Goal: Information Seeking & Learning: Learn about a topic

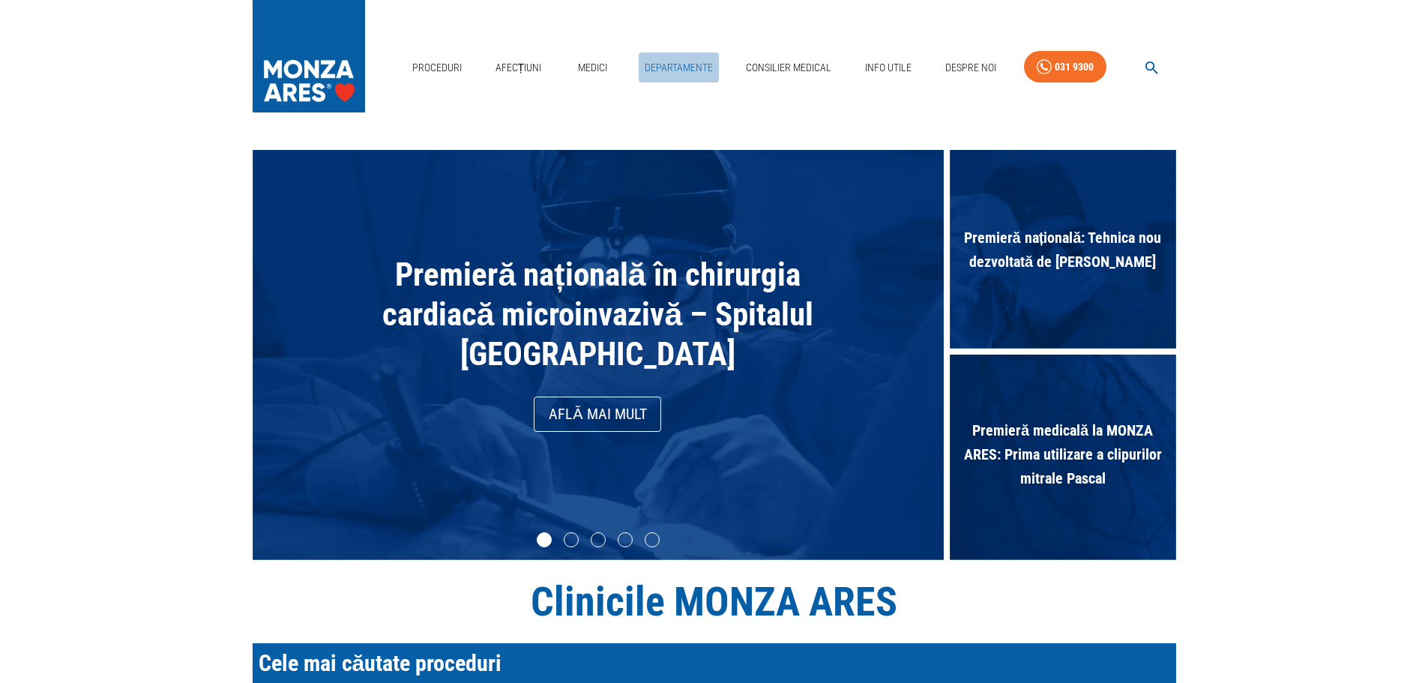
click at [661, 65] on link "Departamente" at bounding box center [679, 67] width 80 height 31
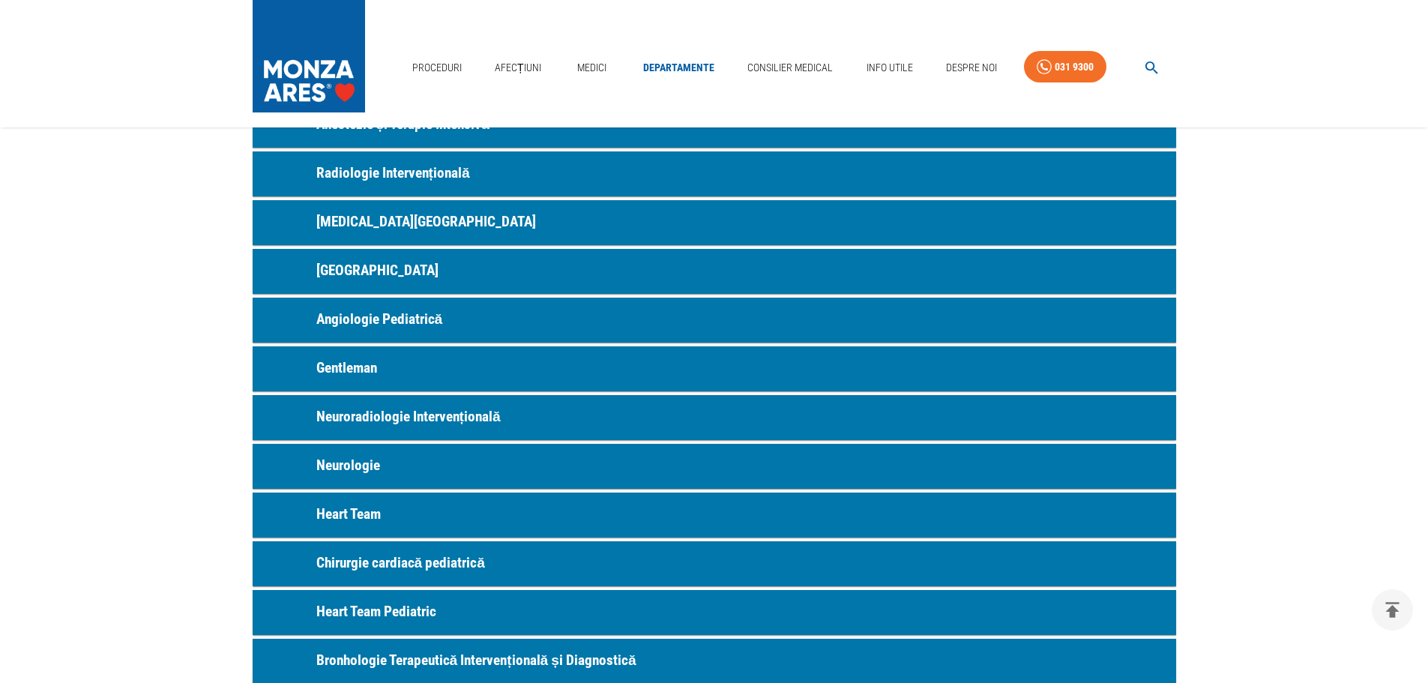
scroll to position [600, 0]
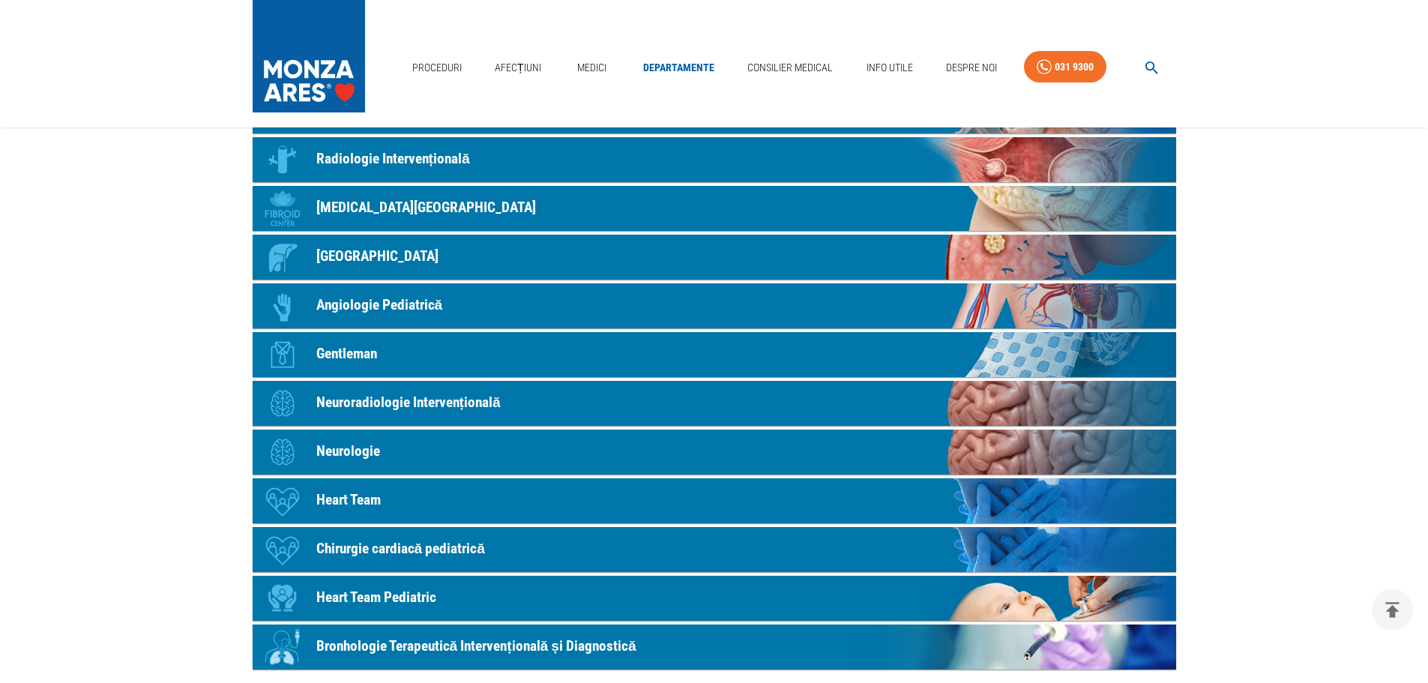
click at [376, 402] on p "Neuroradiologie Intervențională" at bounding box center [408, 403] width 184 height 22
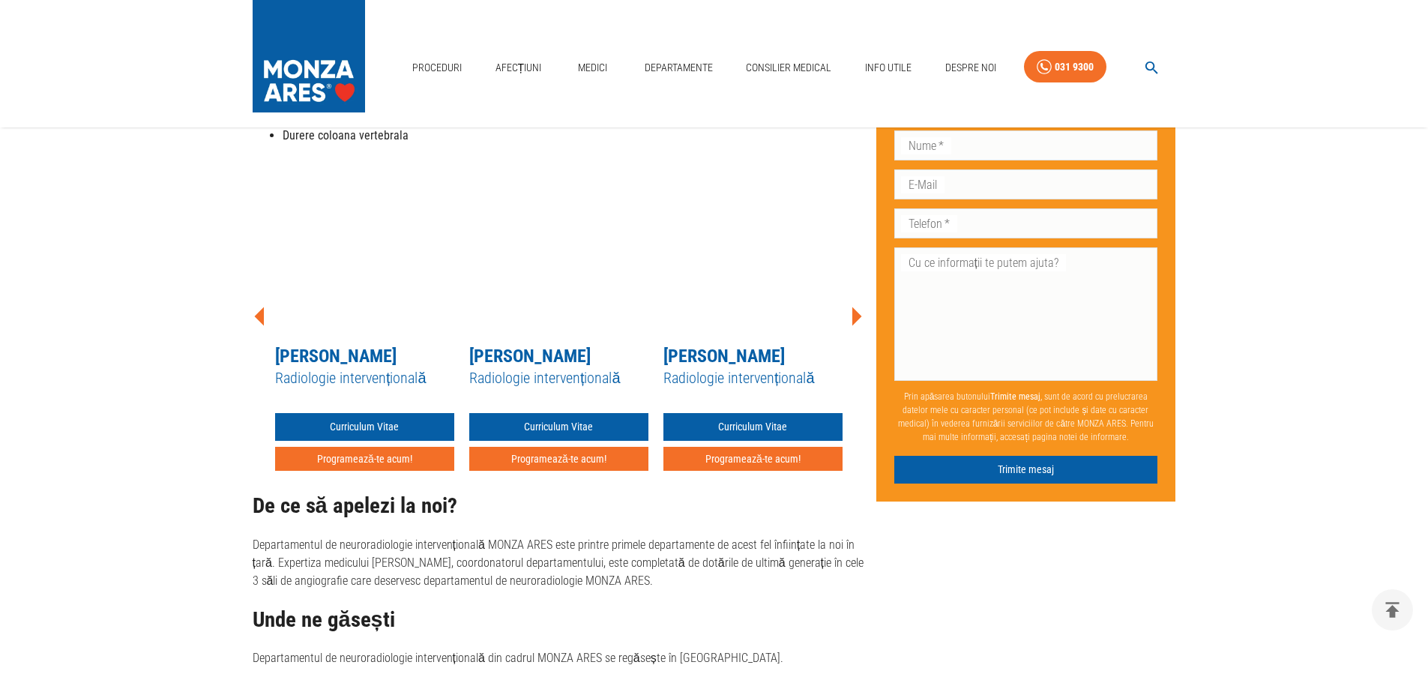
scroll to position [900, 0]
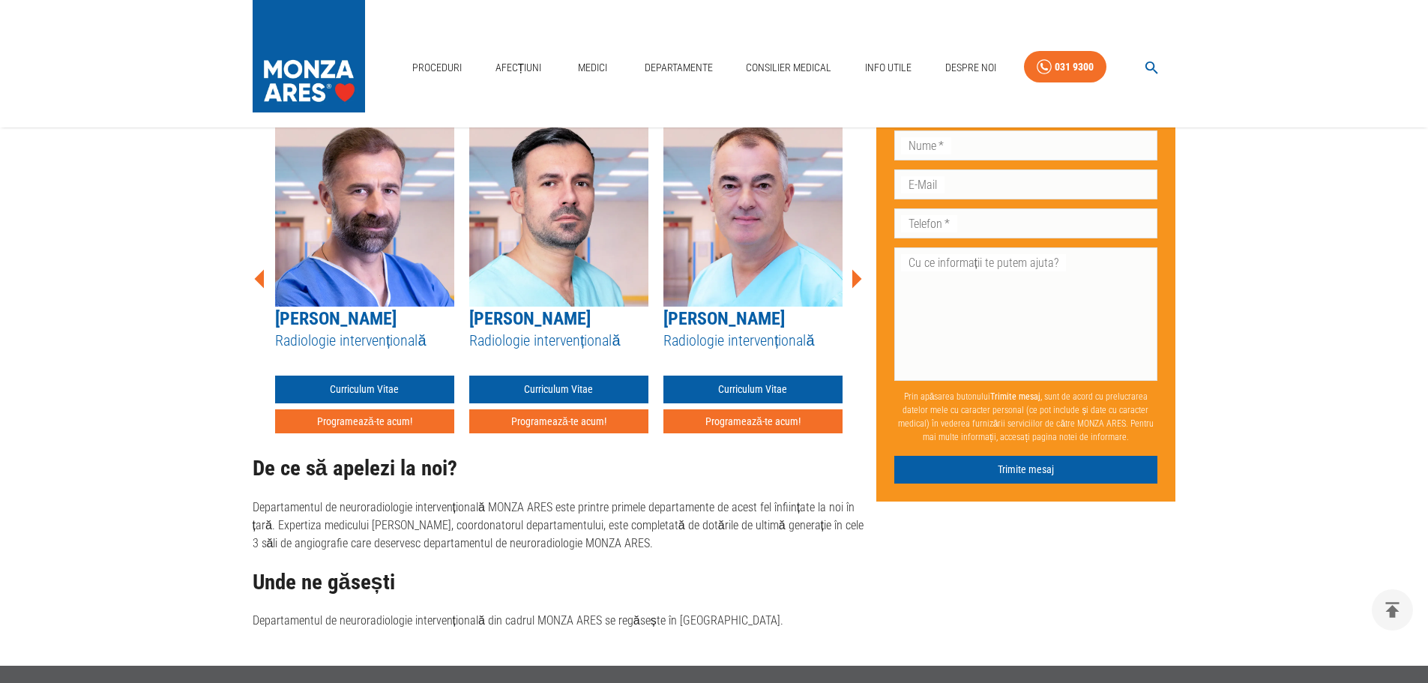
click at [850, 278] on icon at bounding box center [856, 278] width 45 height 45
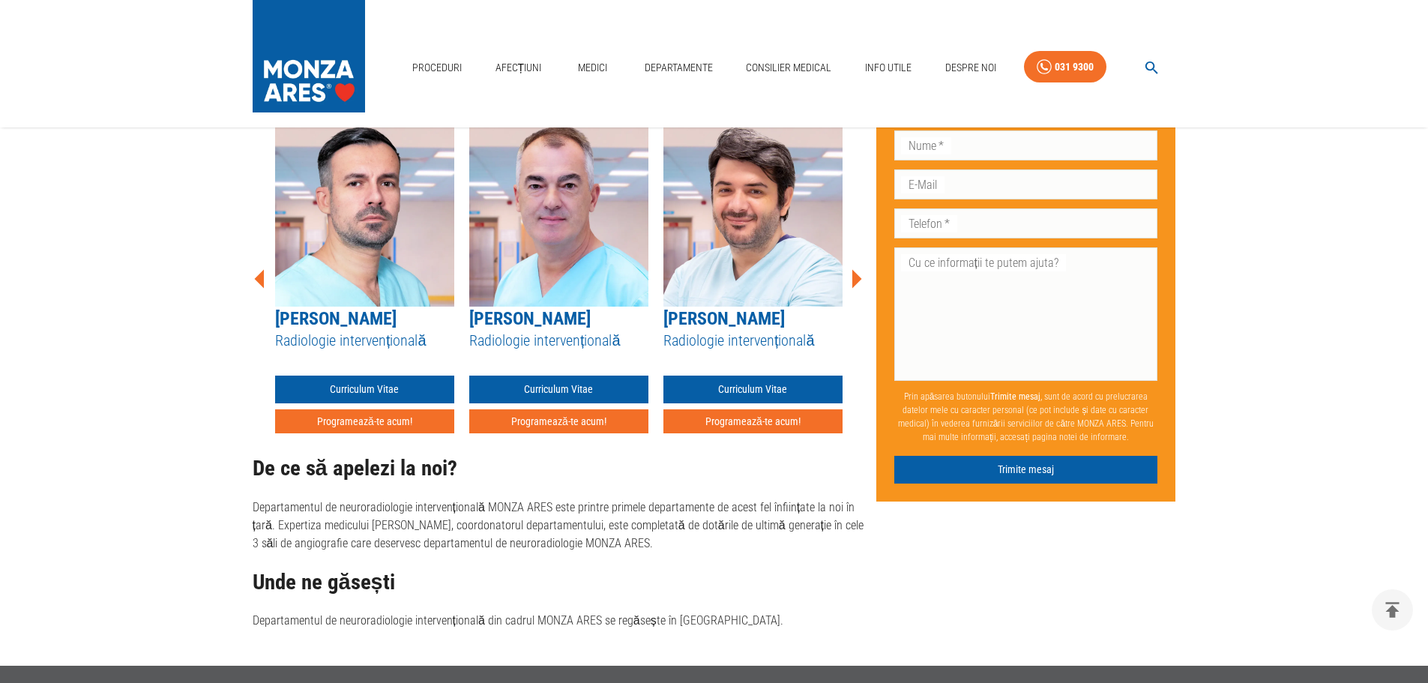
click at [855, 277] on icon at bounding box center [857, 278] width 10 height 19
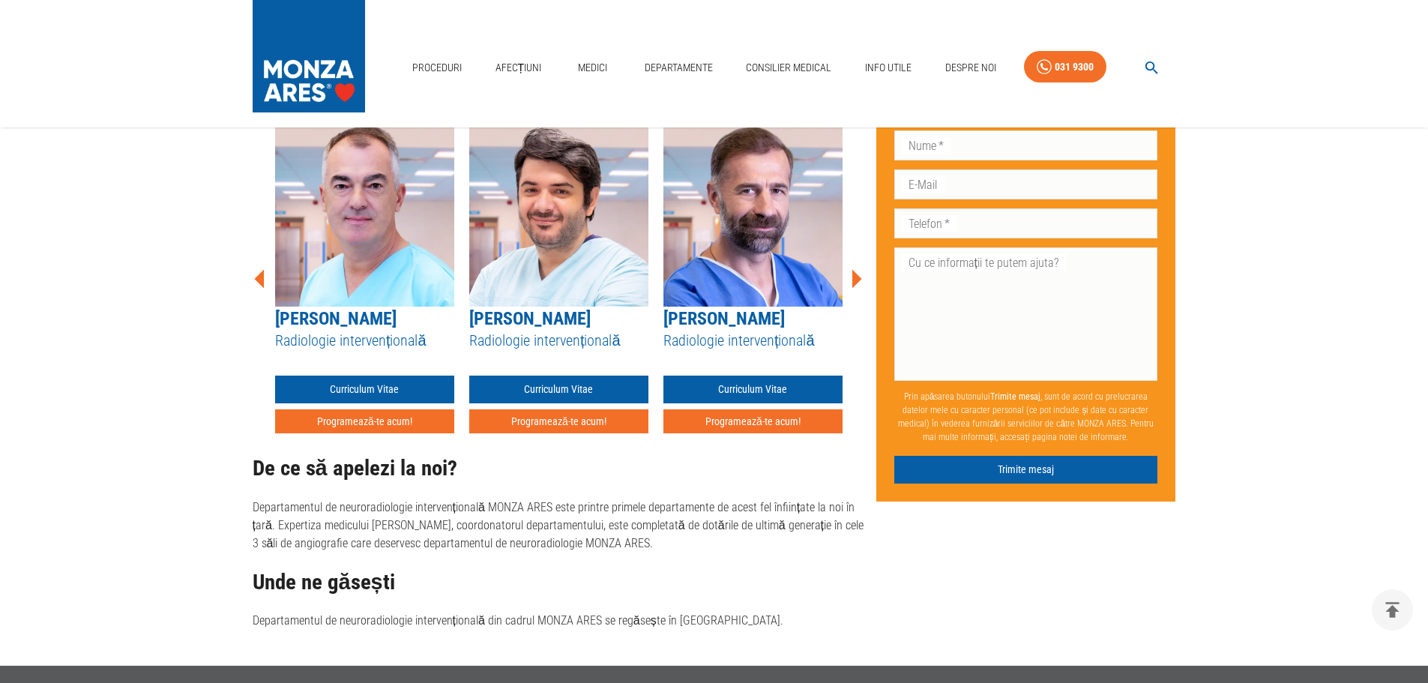
click at [855, 277] on icon at bounding box center [857, 278] width 10 height 19
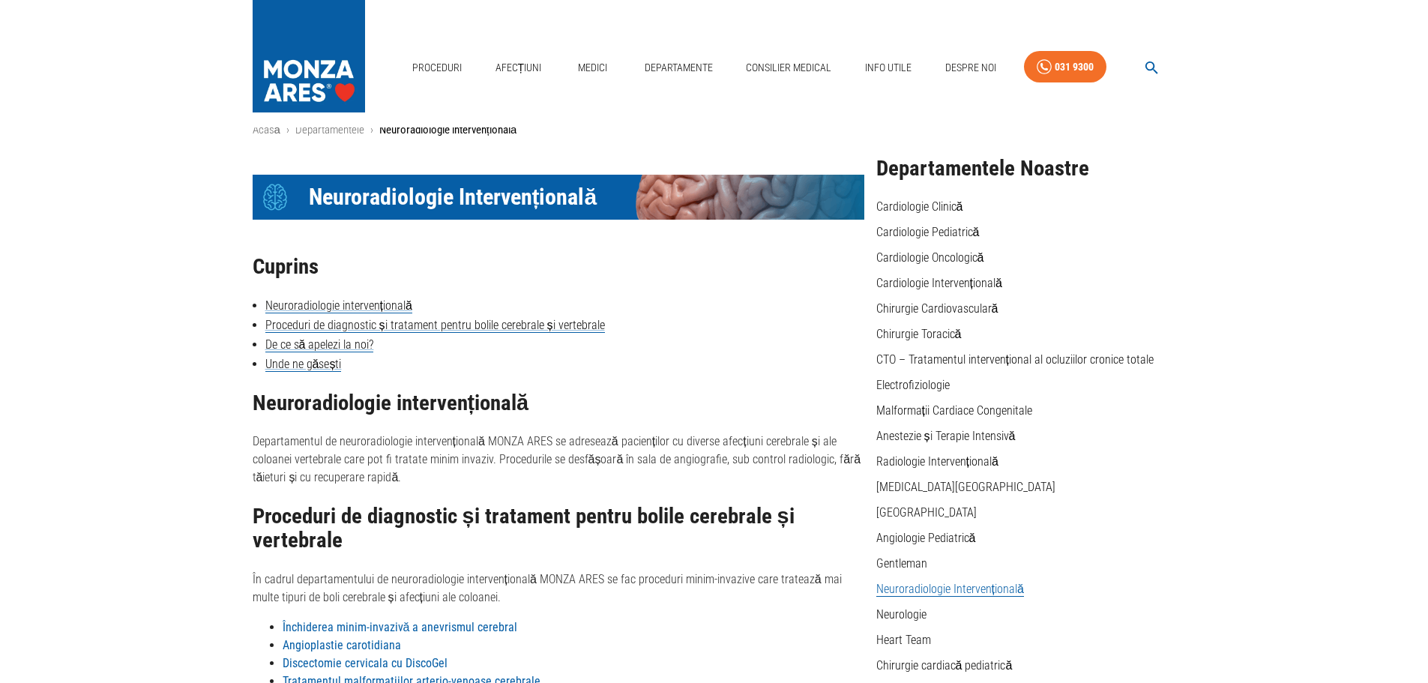
scroll to position [0, 0]
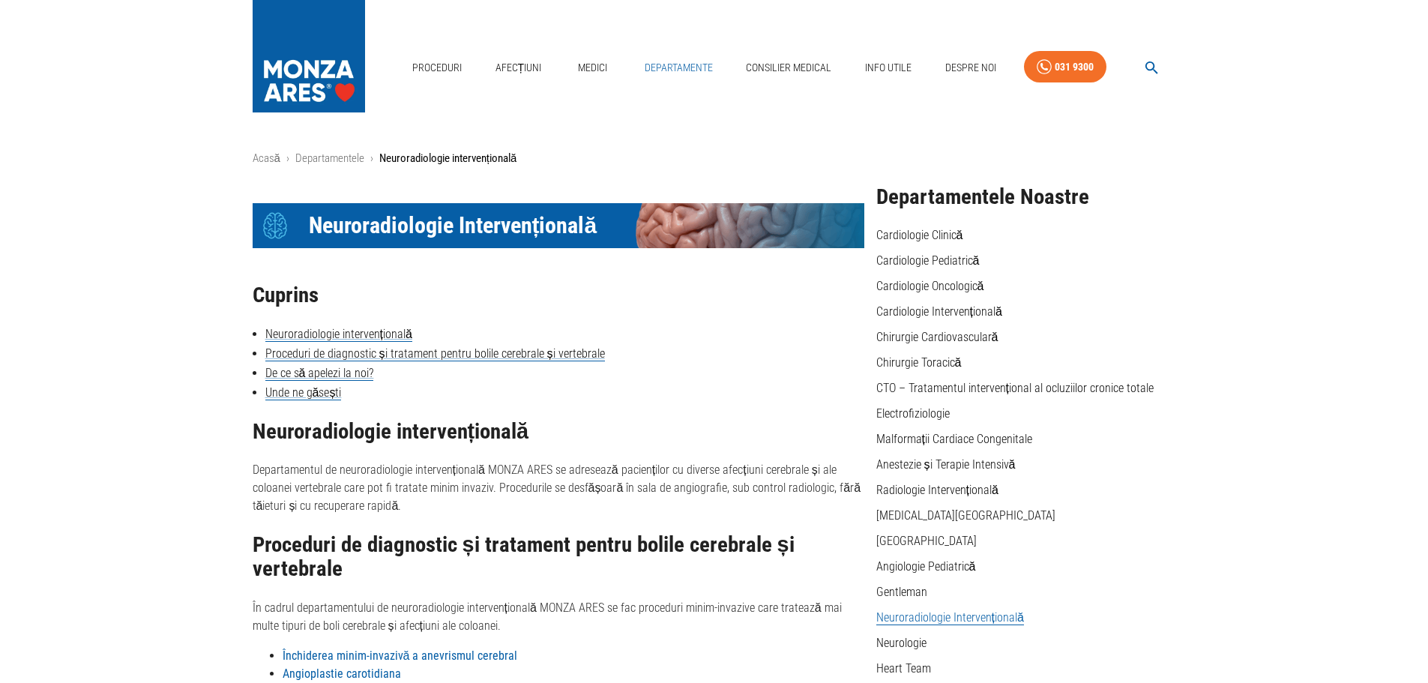
click at [697, 65] on link "Departamente" at bounding box center [679, 67] width 80 height 31
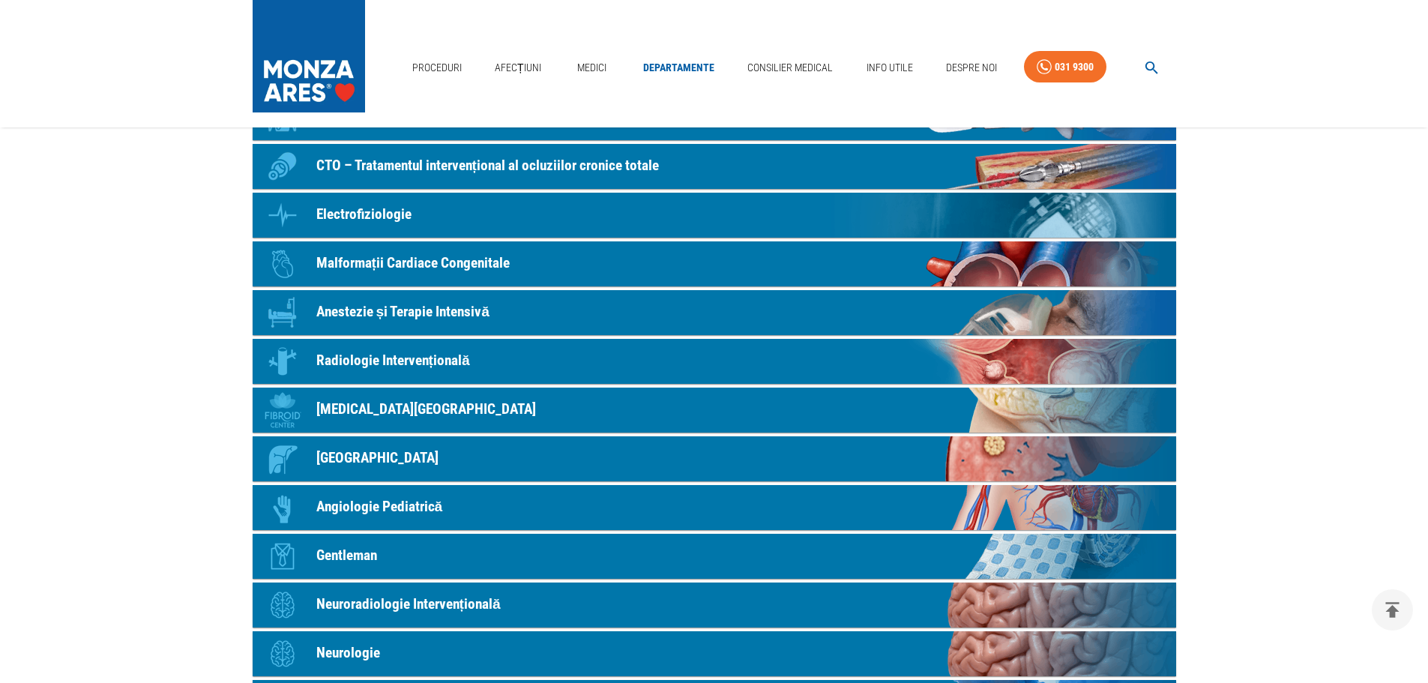
scroll to position [392, 0]
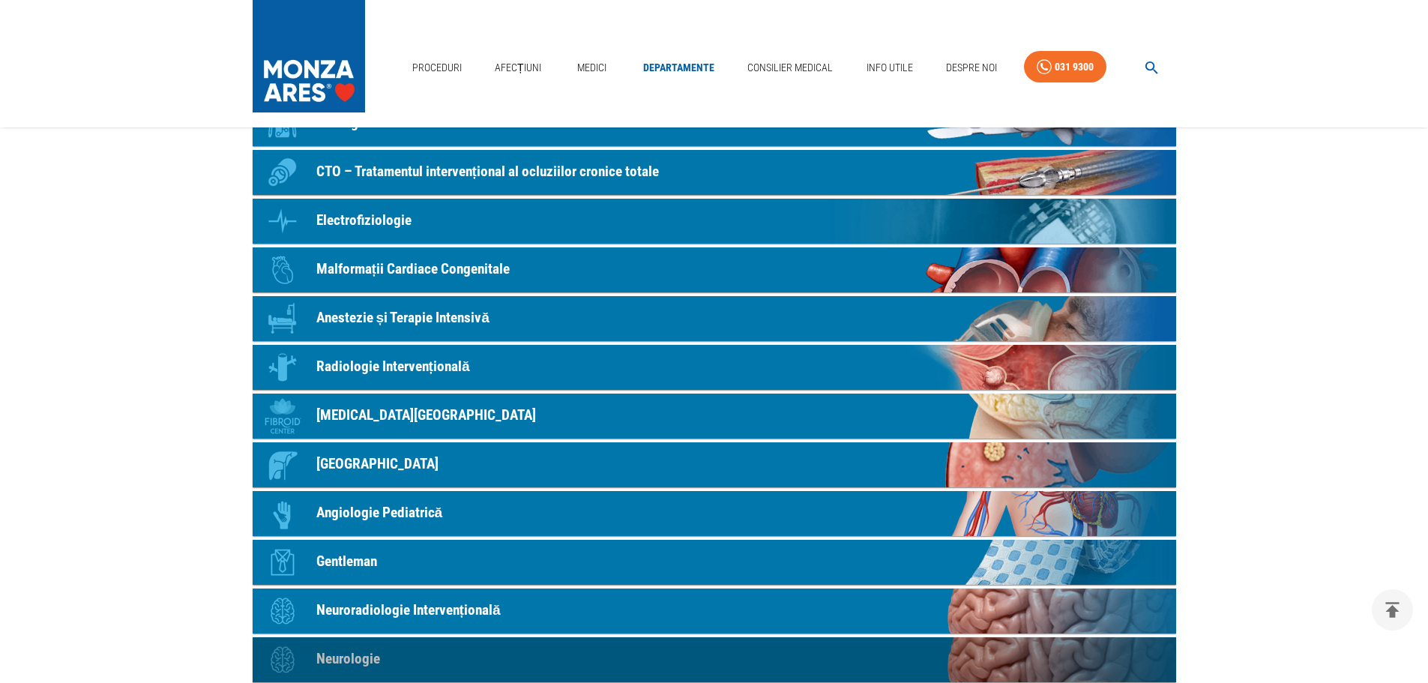
click at [406, 660] on link "Icon Neurologie" at bounding box center [715, 659] width 924 height 45
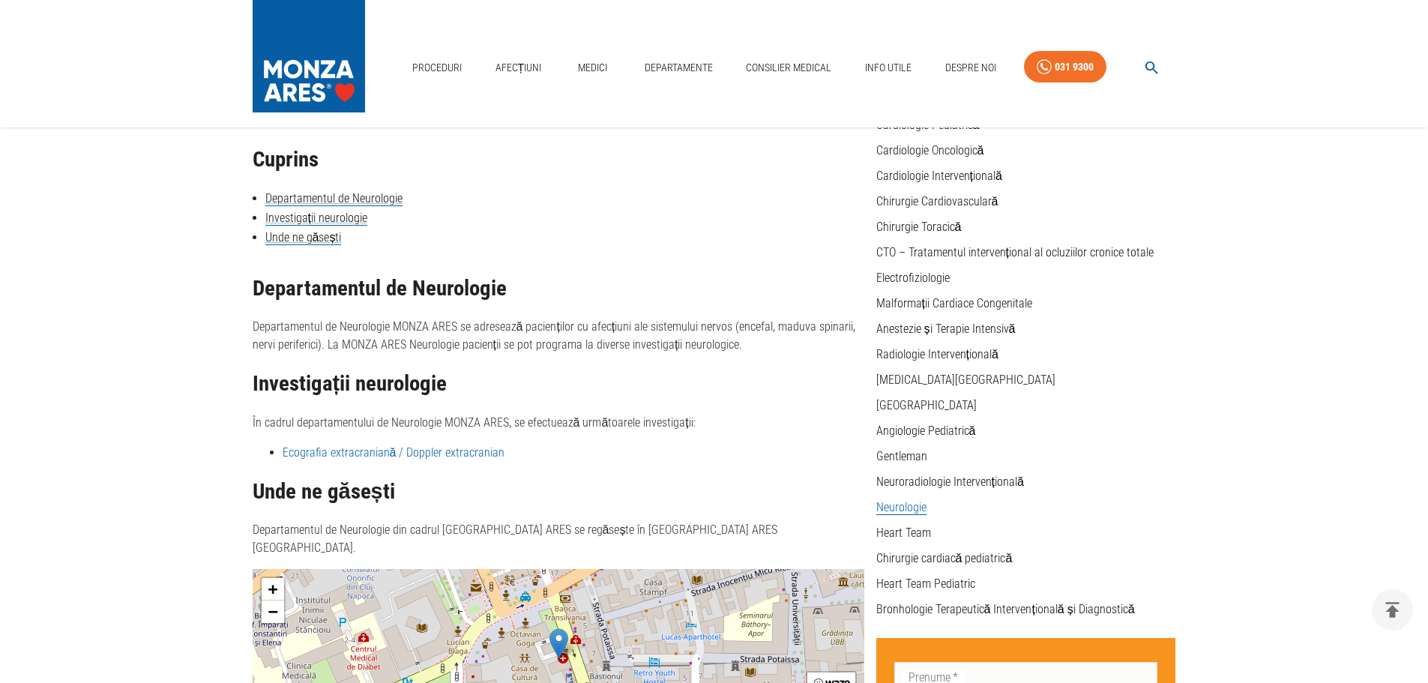
scroll to position [150, 0]
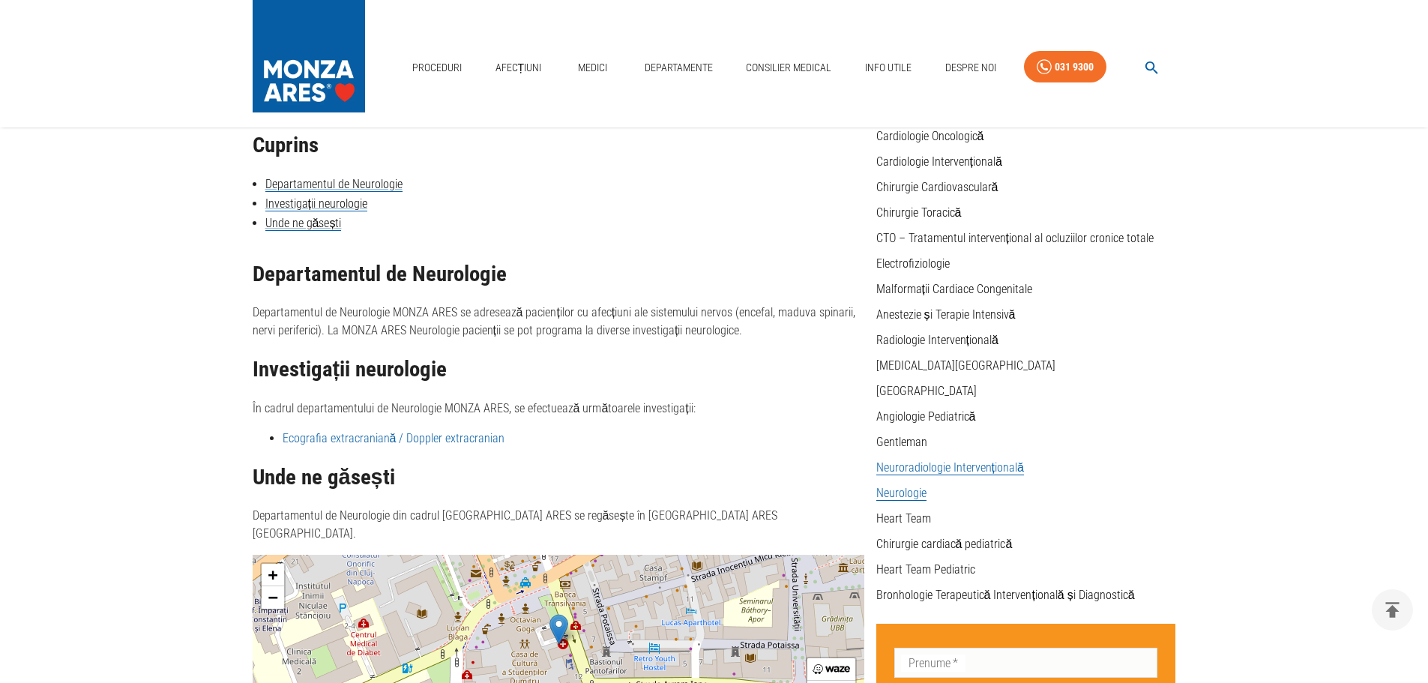
click at [913, 468] on link "Neuroradiologie Intervențională" at bounding box center [950, 467] width 148 height 15
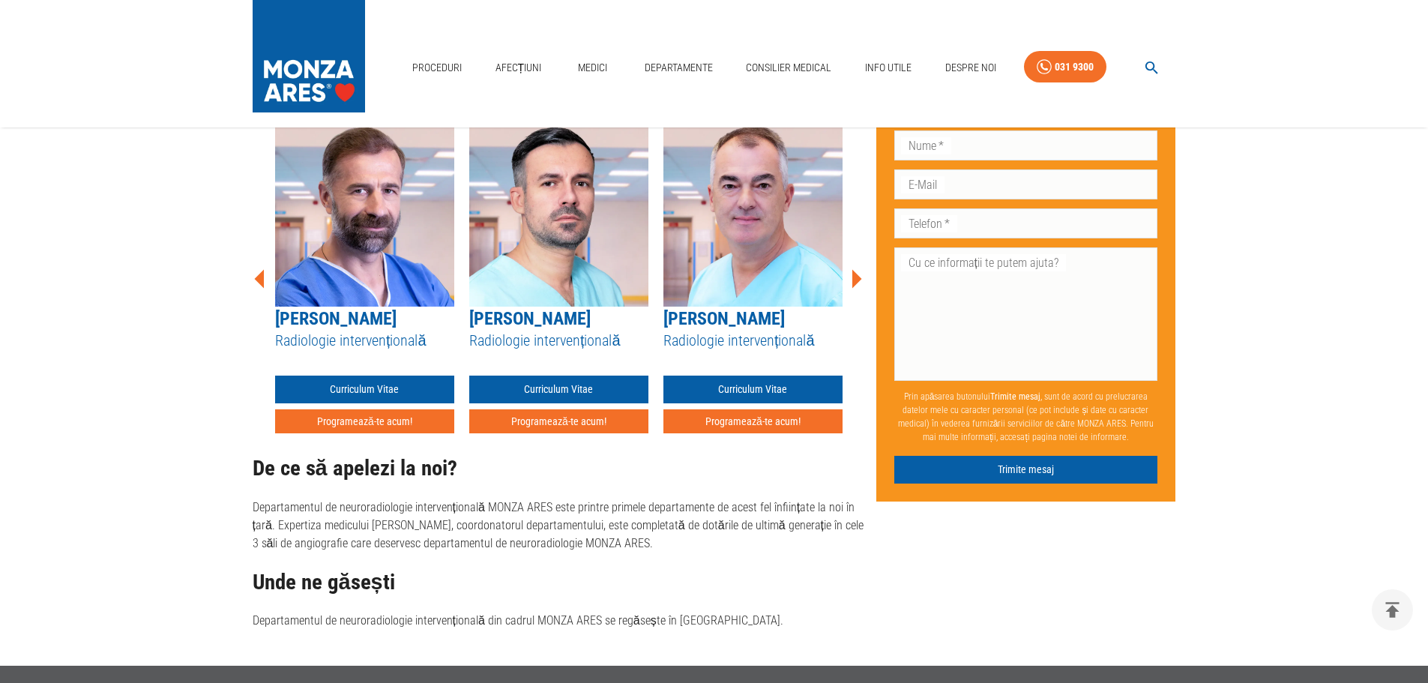
scroll to position [975, 0]
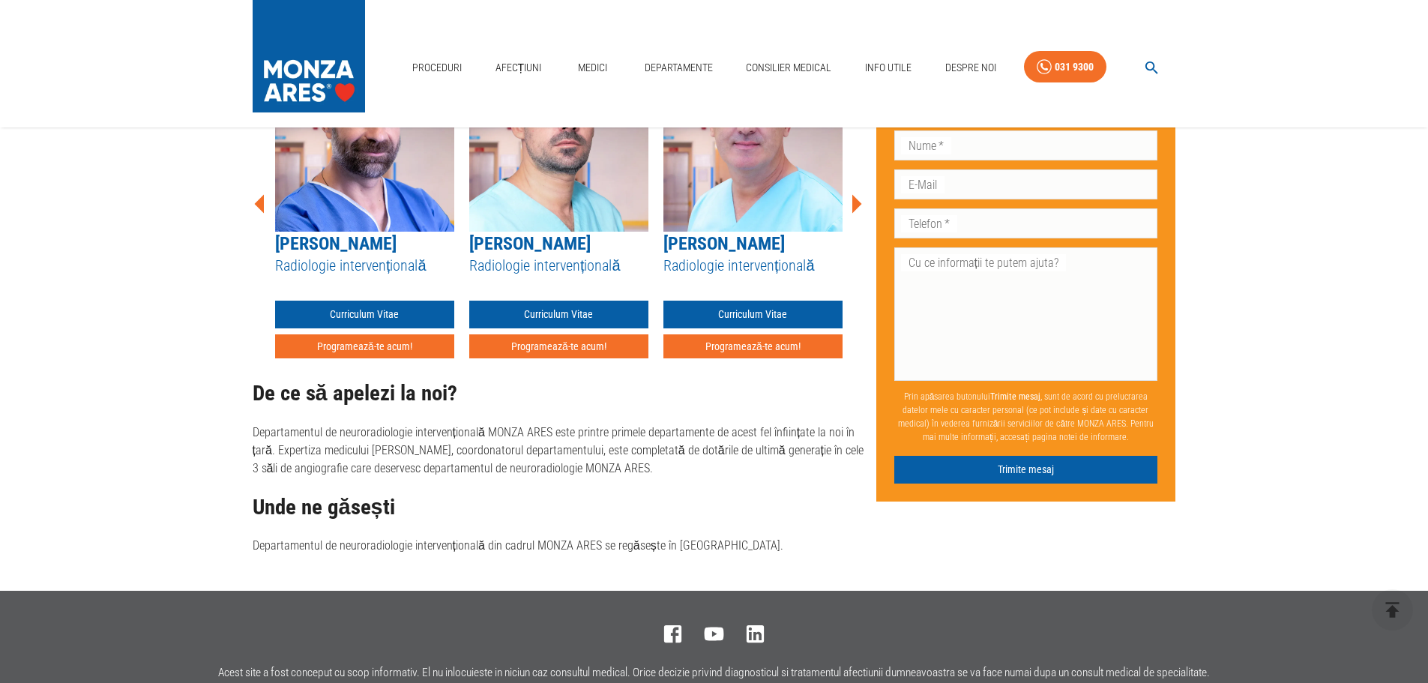
drag, startPoint x: 286, startPoint y: 432, endPoint x: 684, endPoint y: 472, distance: 399.3
click at [684, 472] on p "Departamentul de neuroradiologie intervențională MONZA ARES este printre primel…" at bounding box center [559, 451] width 612 height 54
drag, startPoint x: 389, startPoint y: 547, endPoint x: 760, endPoint y: 550, distance: 371.1
click at [760, 550] on p "Departamentul de neuroradiologie intervențională din cadrul MONZA ARES se regăs…" at bounding box center [559, 546] width 612 height 18
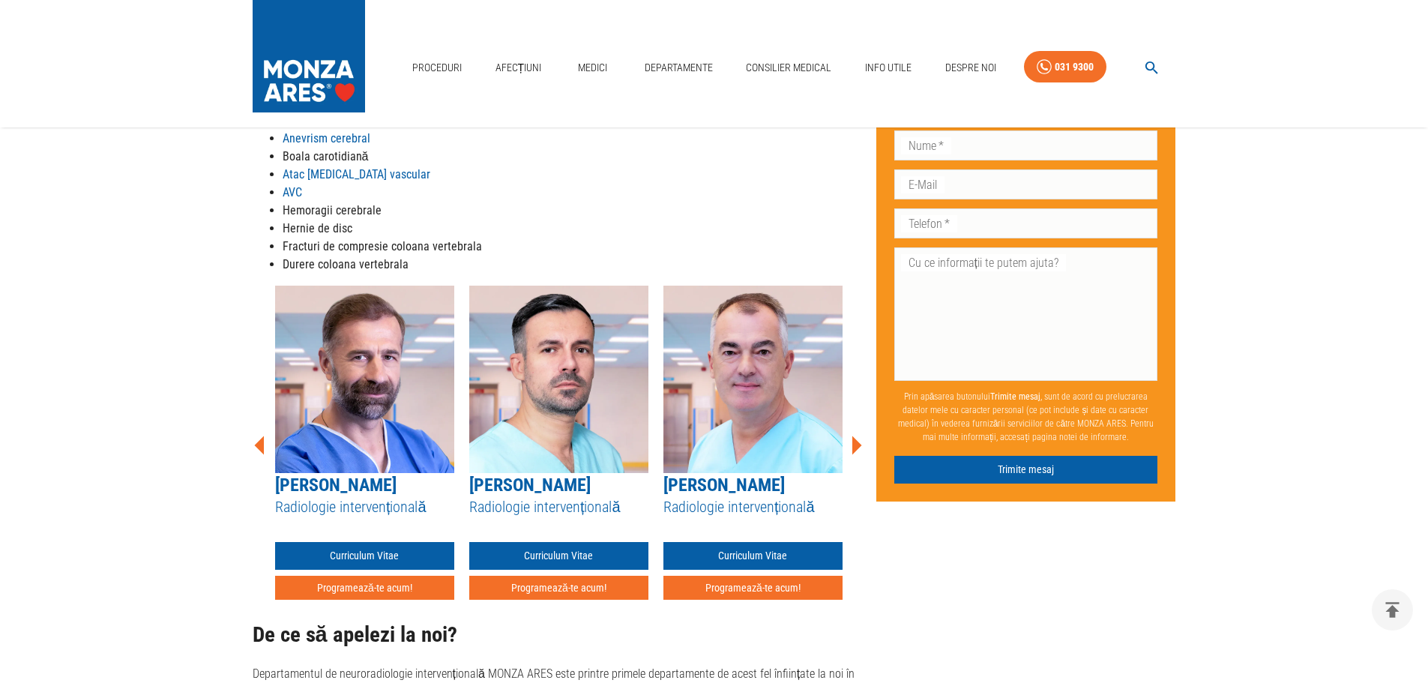
scroll to position [661, 0]
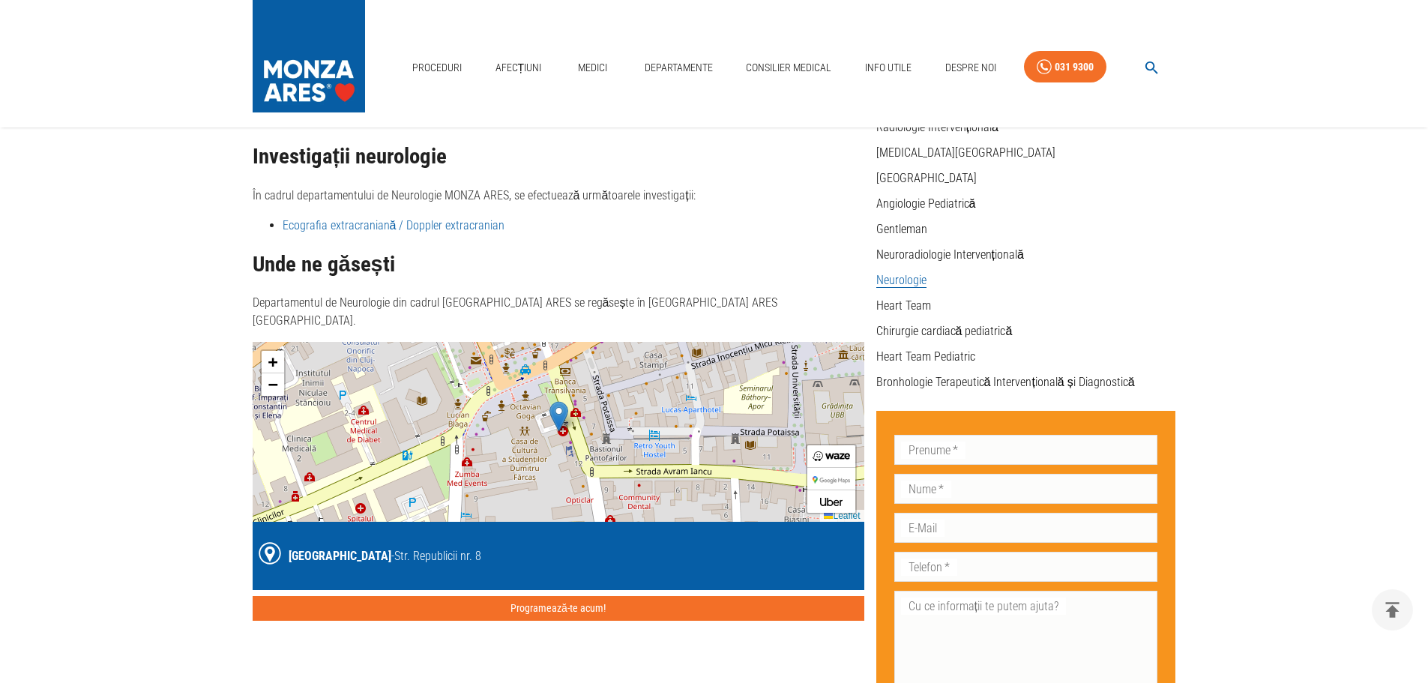
scroll to position [450, 0]
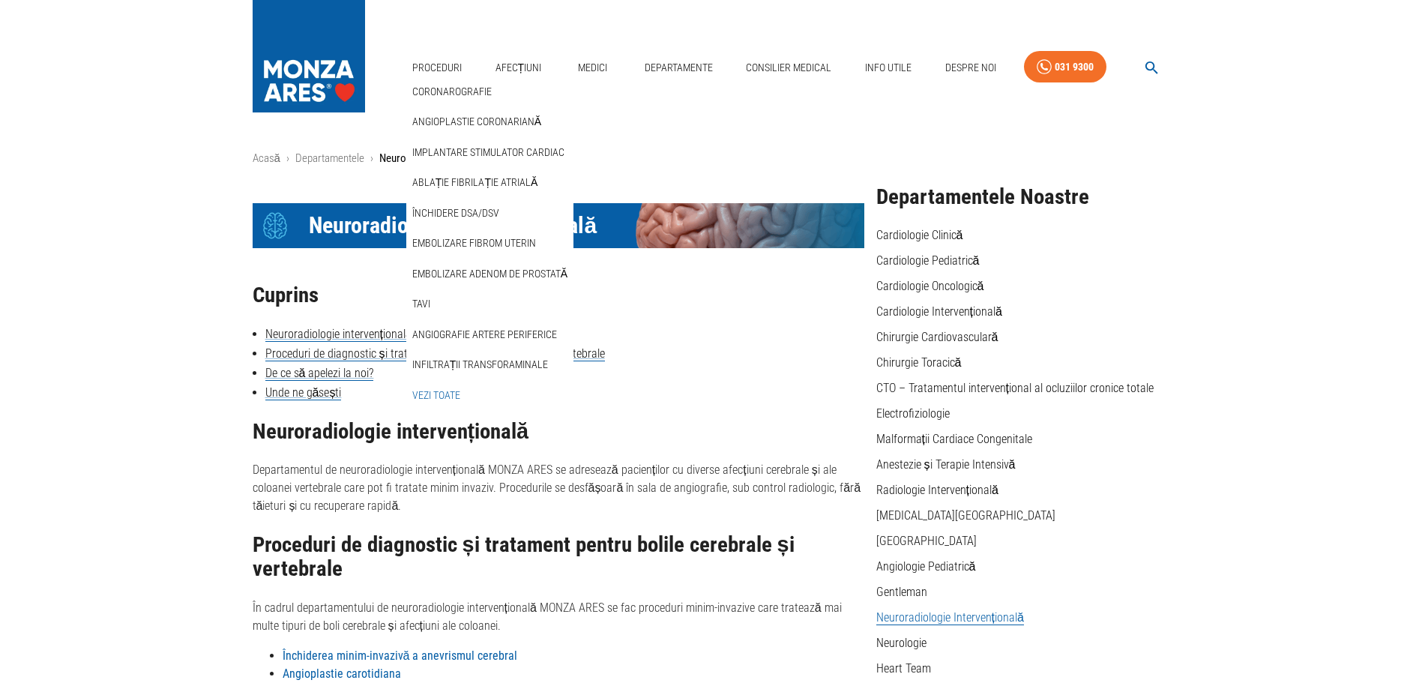
click at [455, 391] on link "Vezi Toate" at bounding box center [436, 395] width 54 height 25
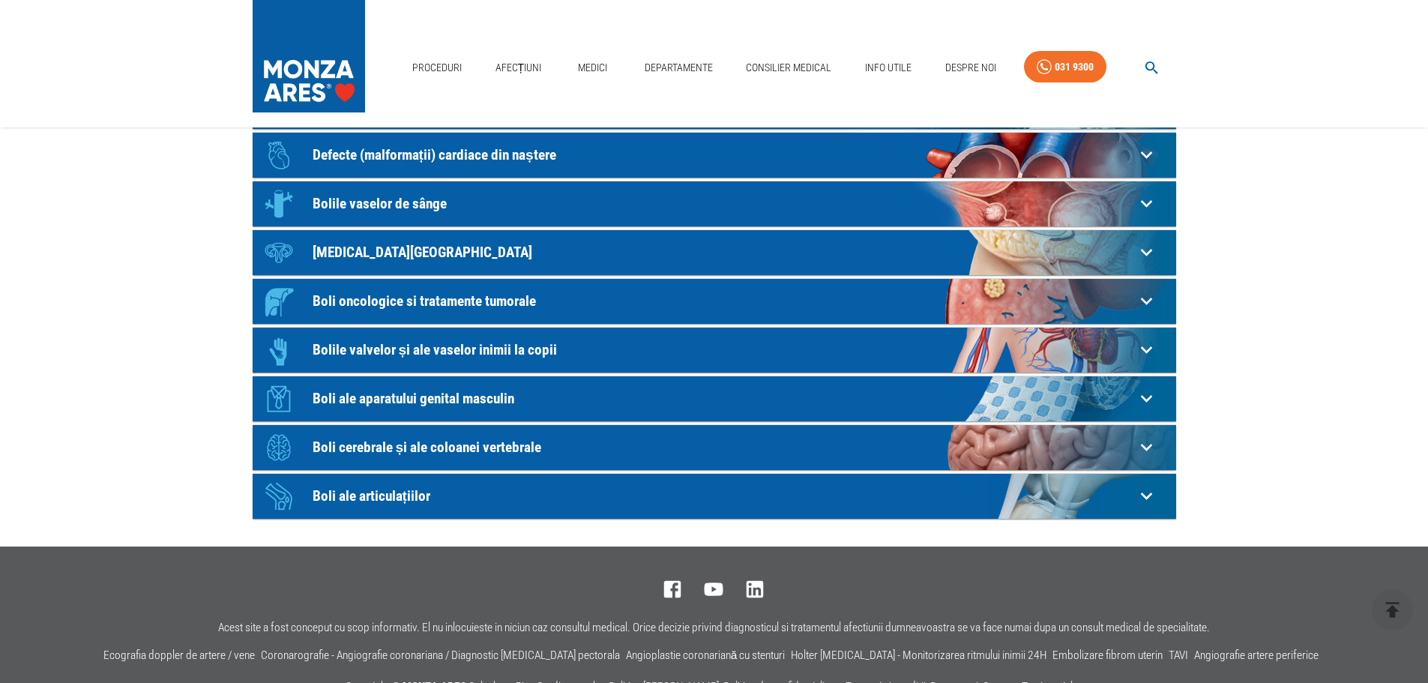
scroll to position [225, 0]
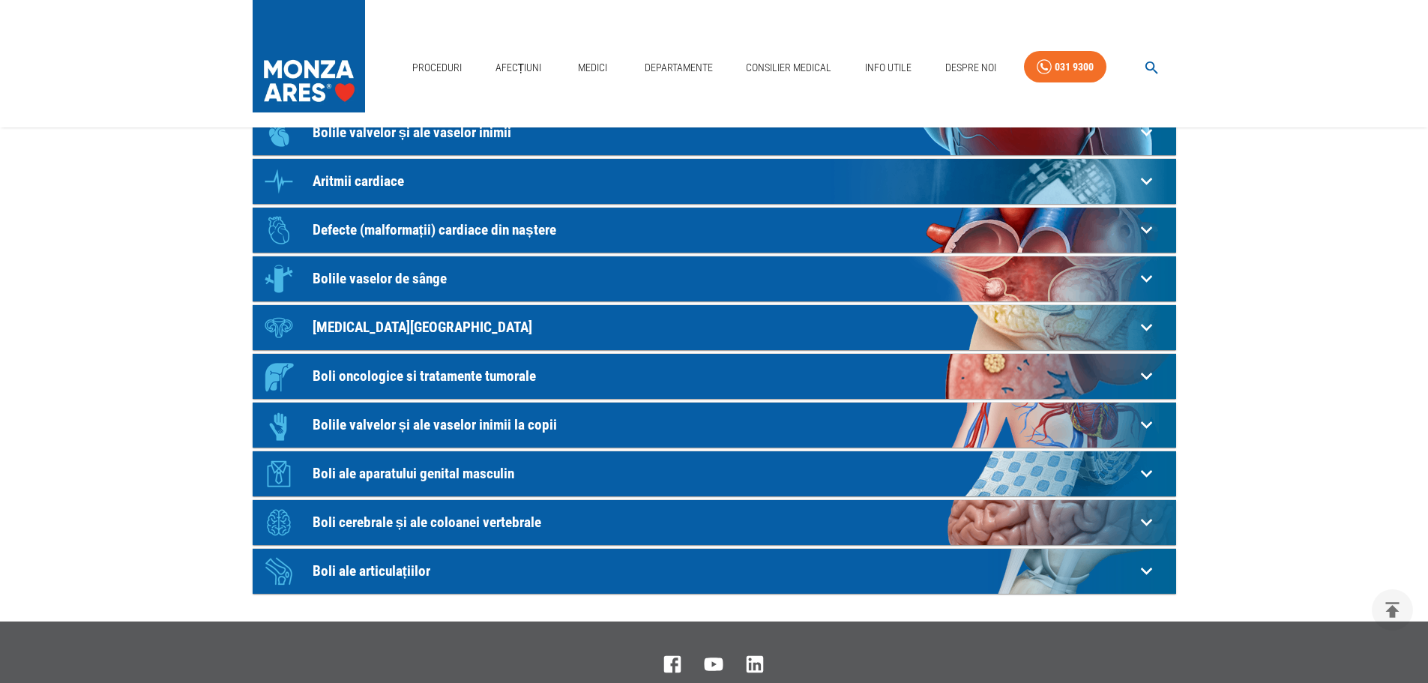
click at [382, 280] on p "Bolile vaselor de sânge" at bounding box center [724, 279] width 822 height 16
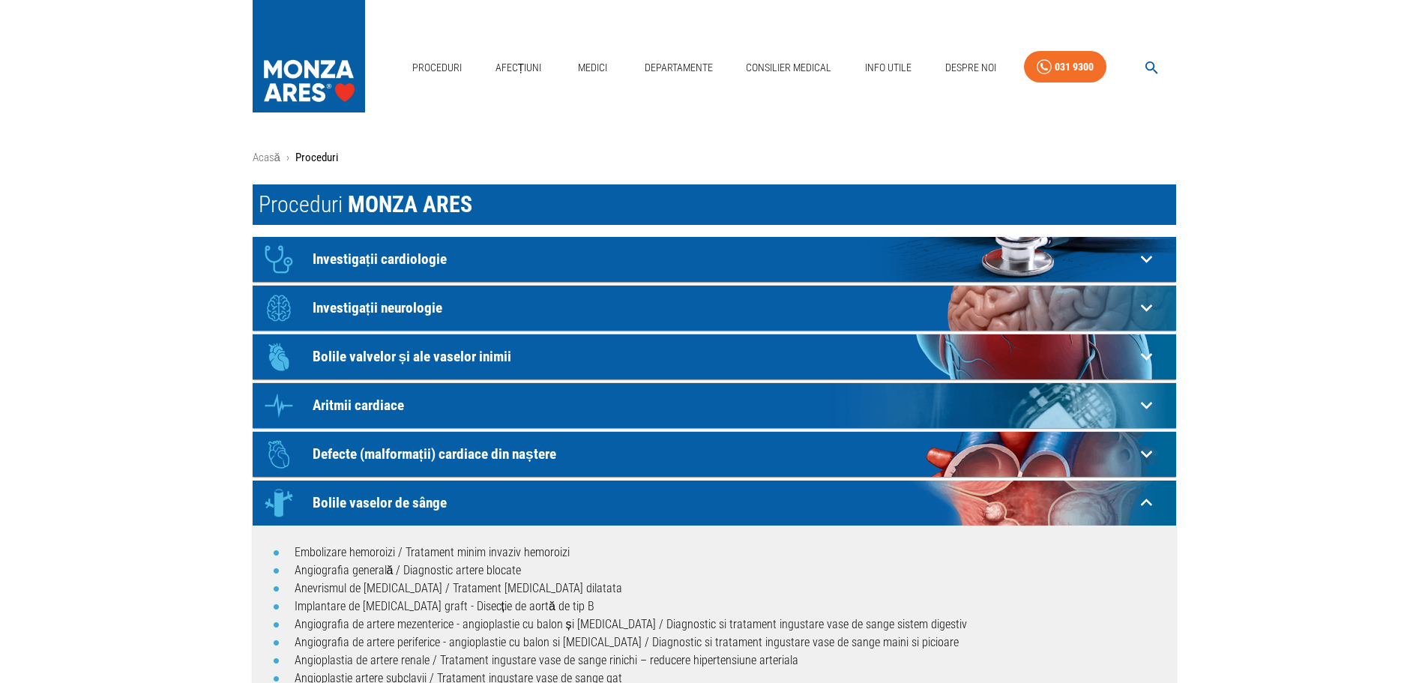
scroll to position [0, 0]
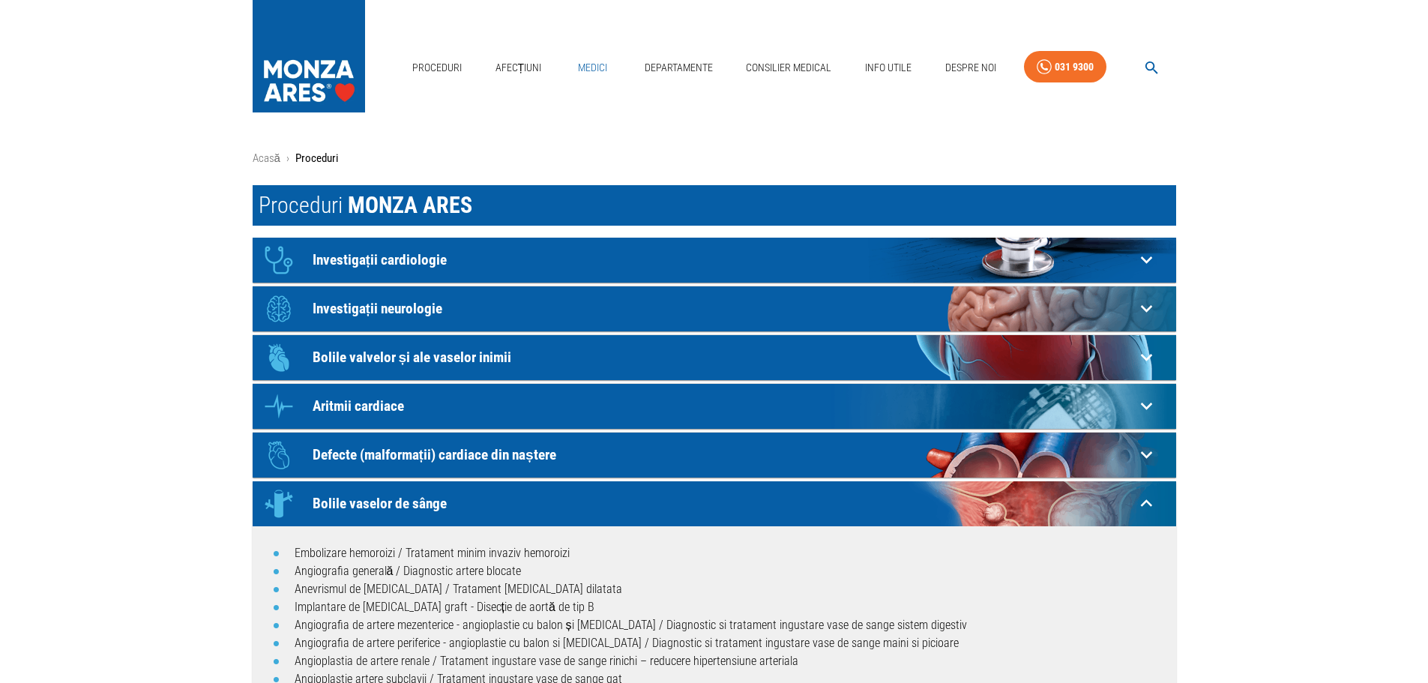
click at [593, 64] on link "Medici" at bounding box center [593, 67] width 48 height 31
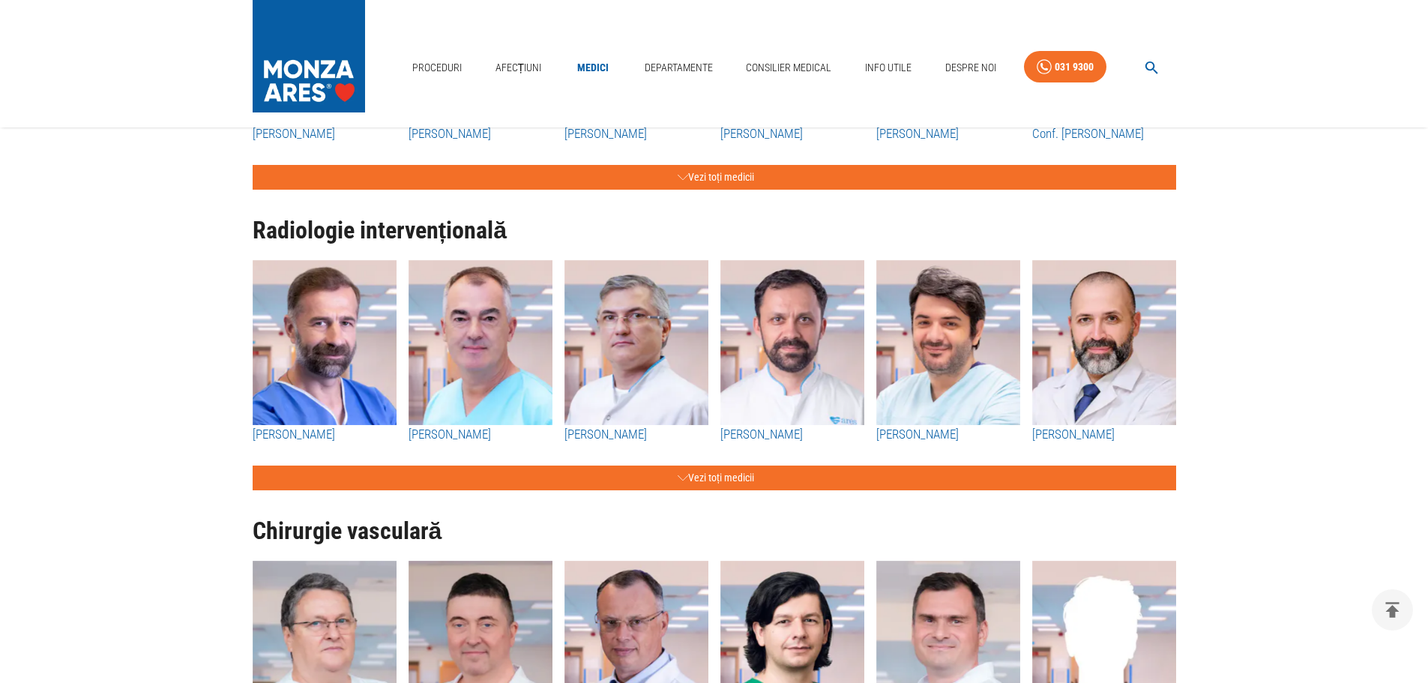
scroll to position [1799, 0]
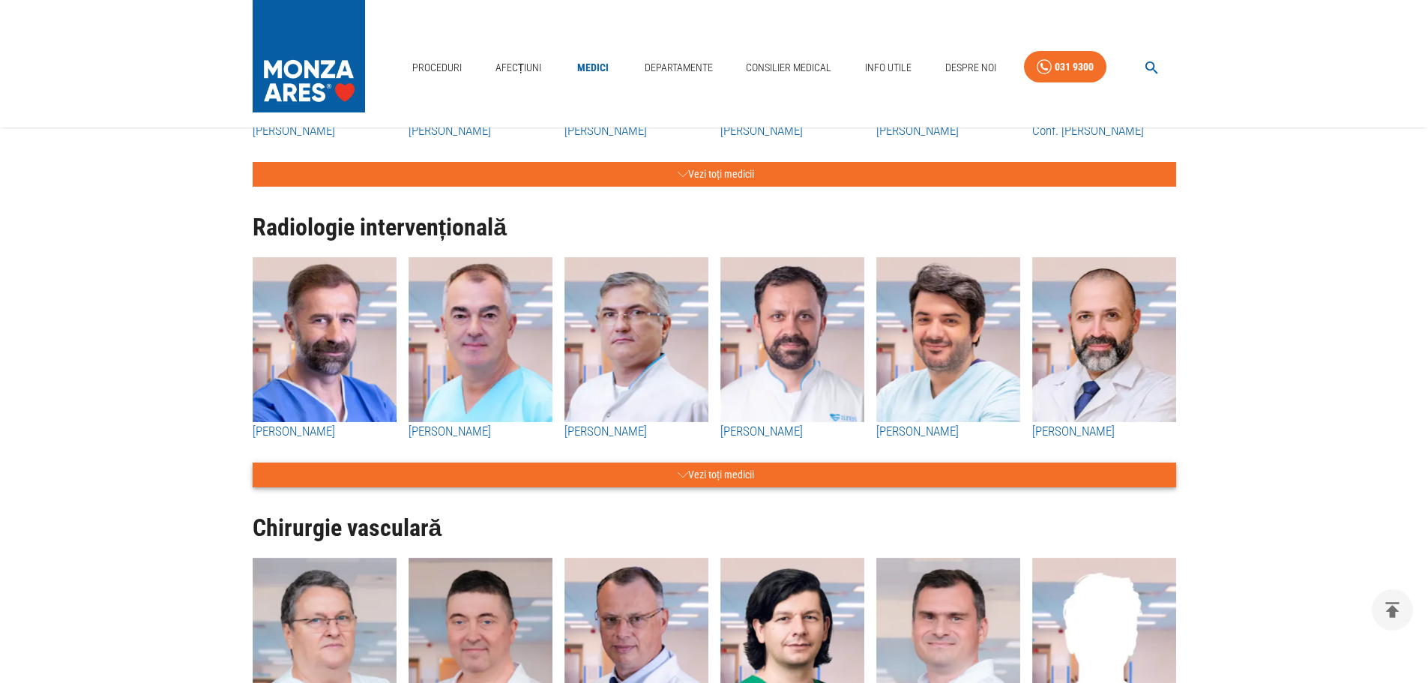
click at [697, 477] on button "Vezi toți medicii" at bounding box center [715, 475] width 924 height 25
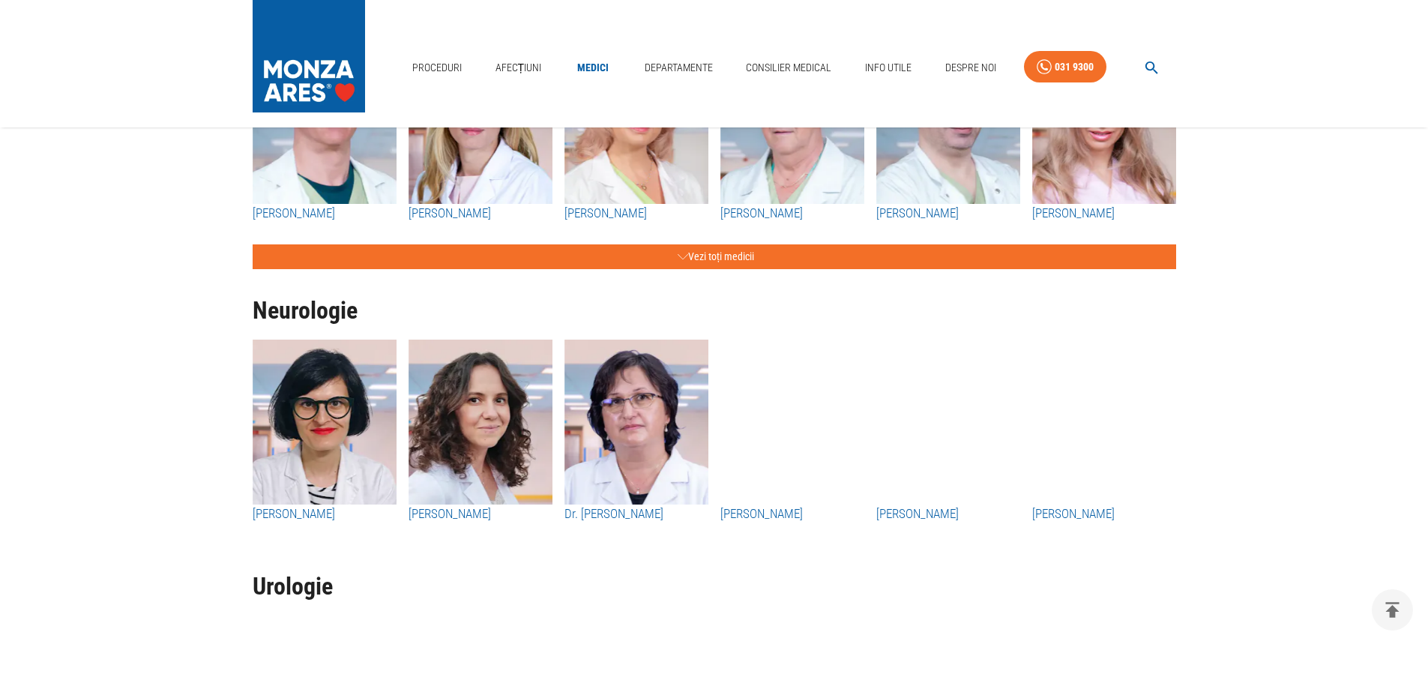
scroll to position [3374, 0]
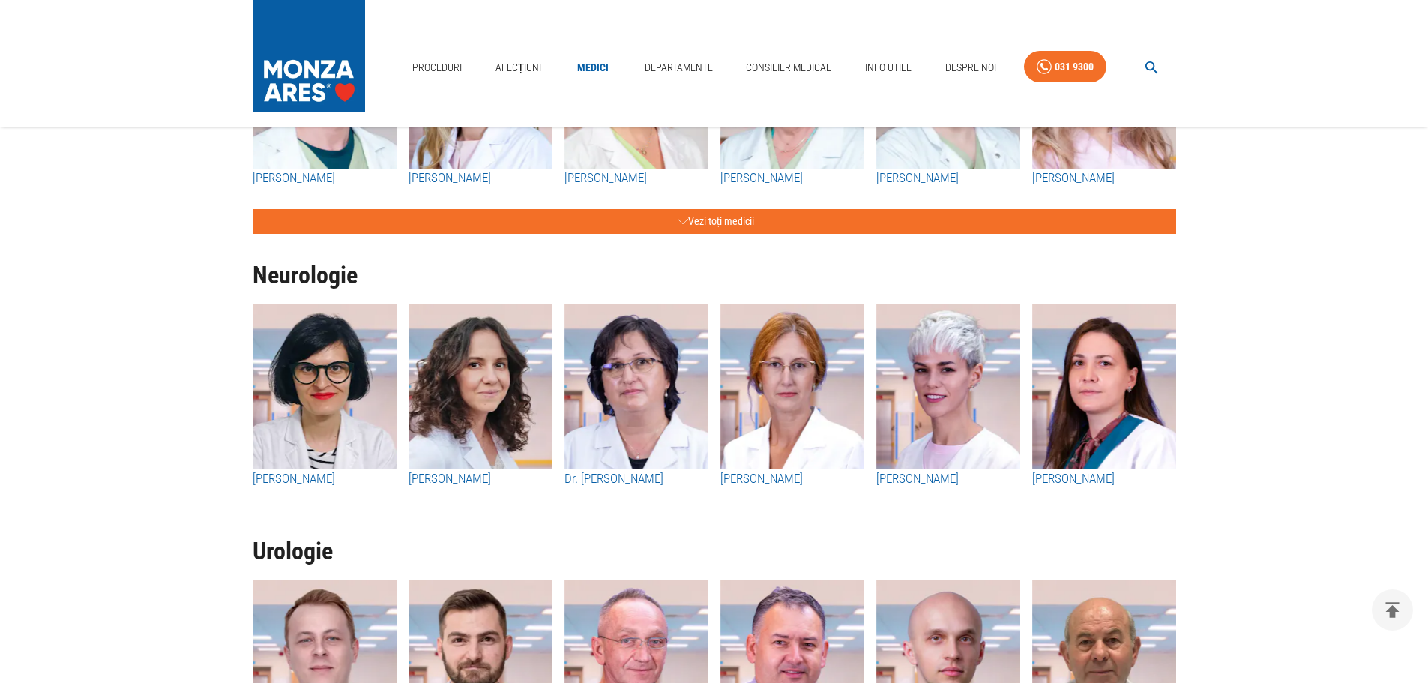
click at [333, 368] on img "button" at bounding box center [325, 386] width 144 height 165
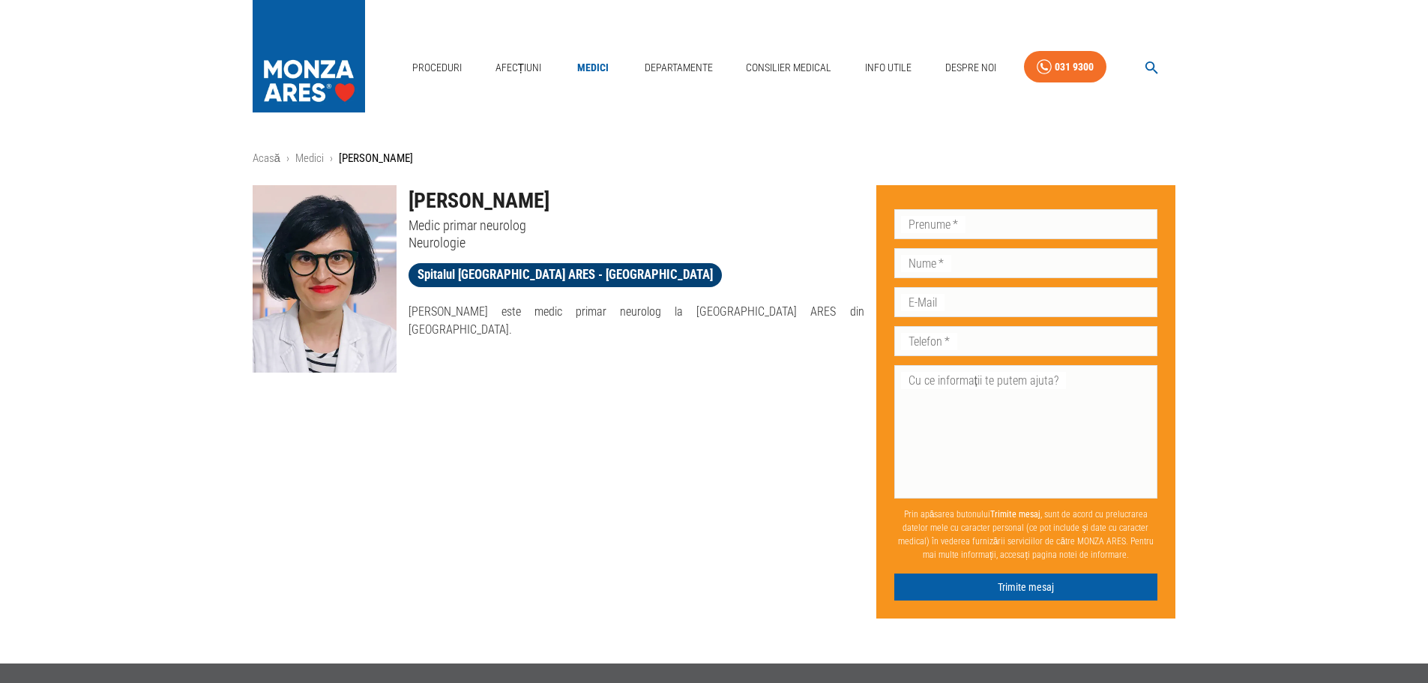
click at [544, 274] on span "Spitalul [GEOGRAPHIC_DATA] ARES - [GEOGRAPHIC_DATA]" at bounding box center [565, 274] width 313 height 19
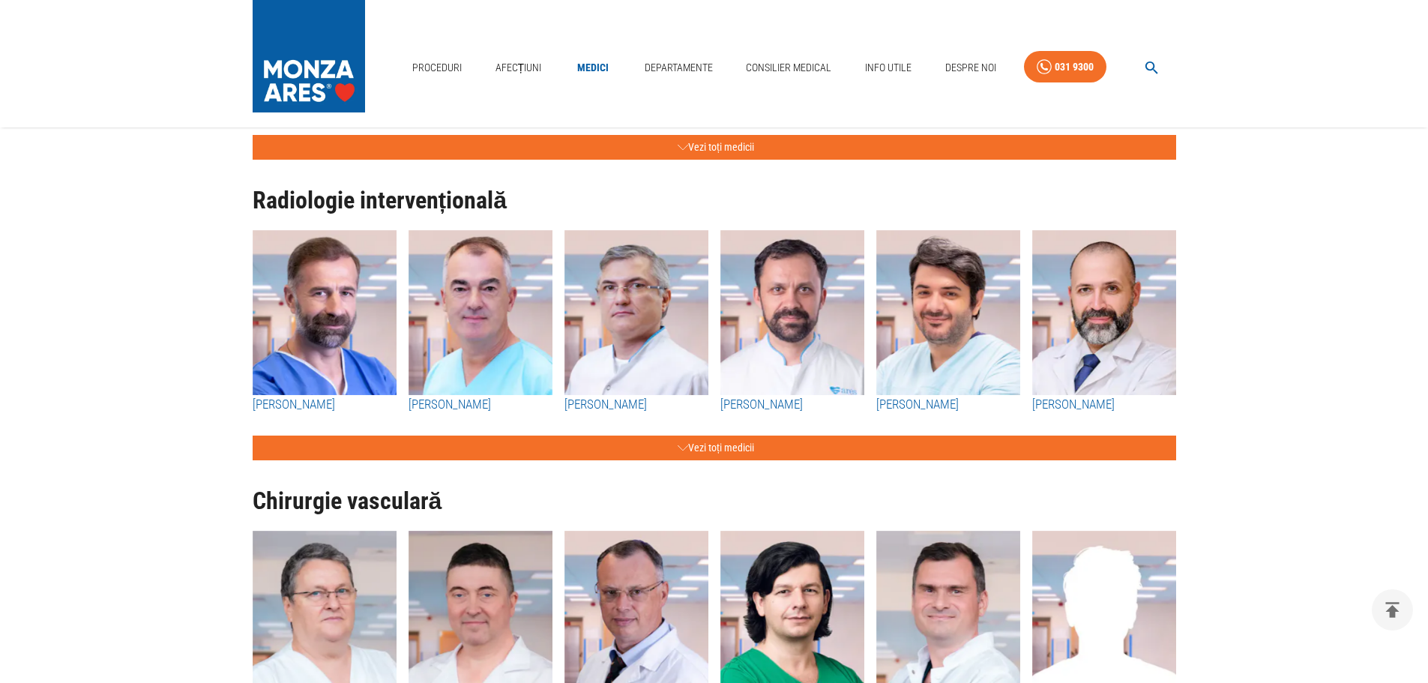
scroll to position [1799, 0]
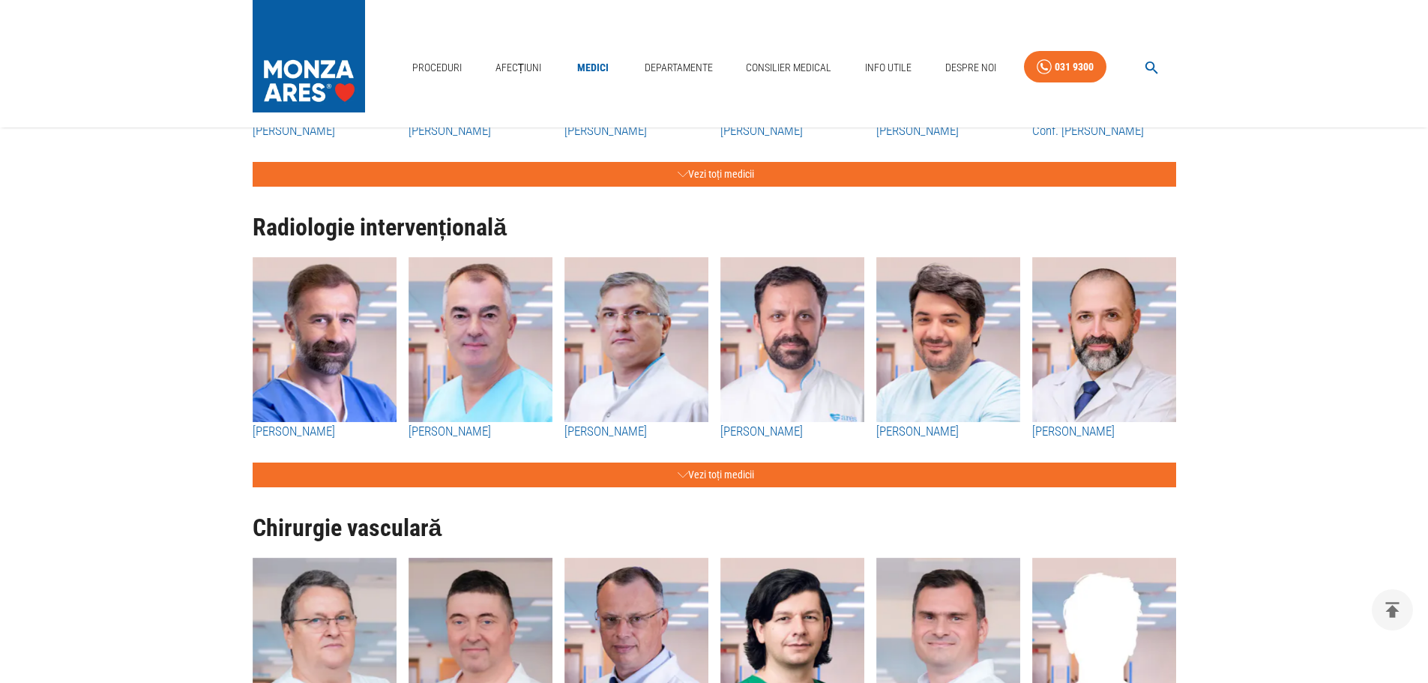
click at [328, 365] on img "button" at bounding box center [325, 339] width 144 height 165
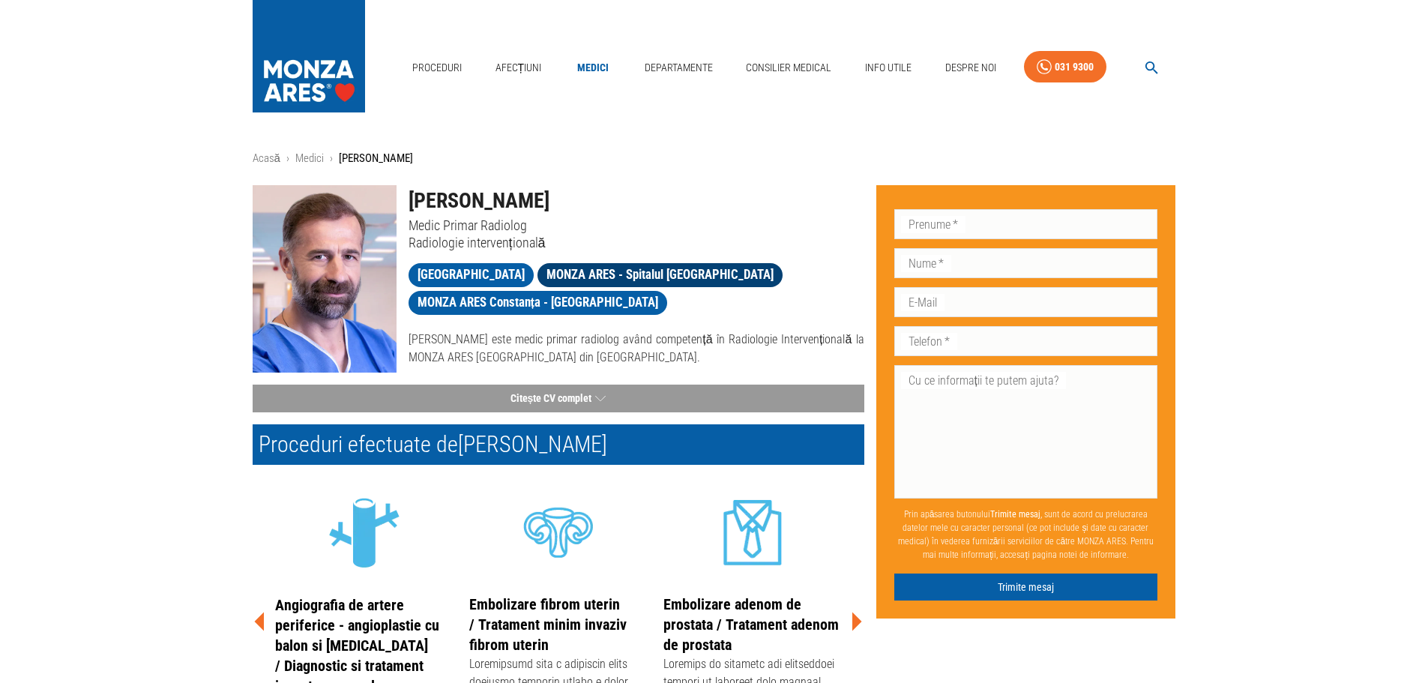
click at [712, 280] on span "MONZA ARES - Spitalul [GEOGRAPHIC_DATA]" at bounding box center [660, 274] width 245 height 19
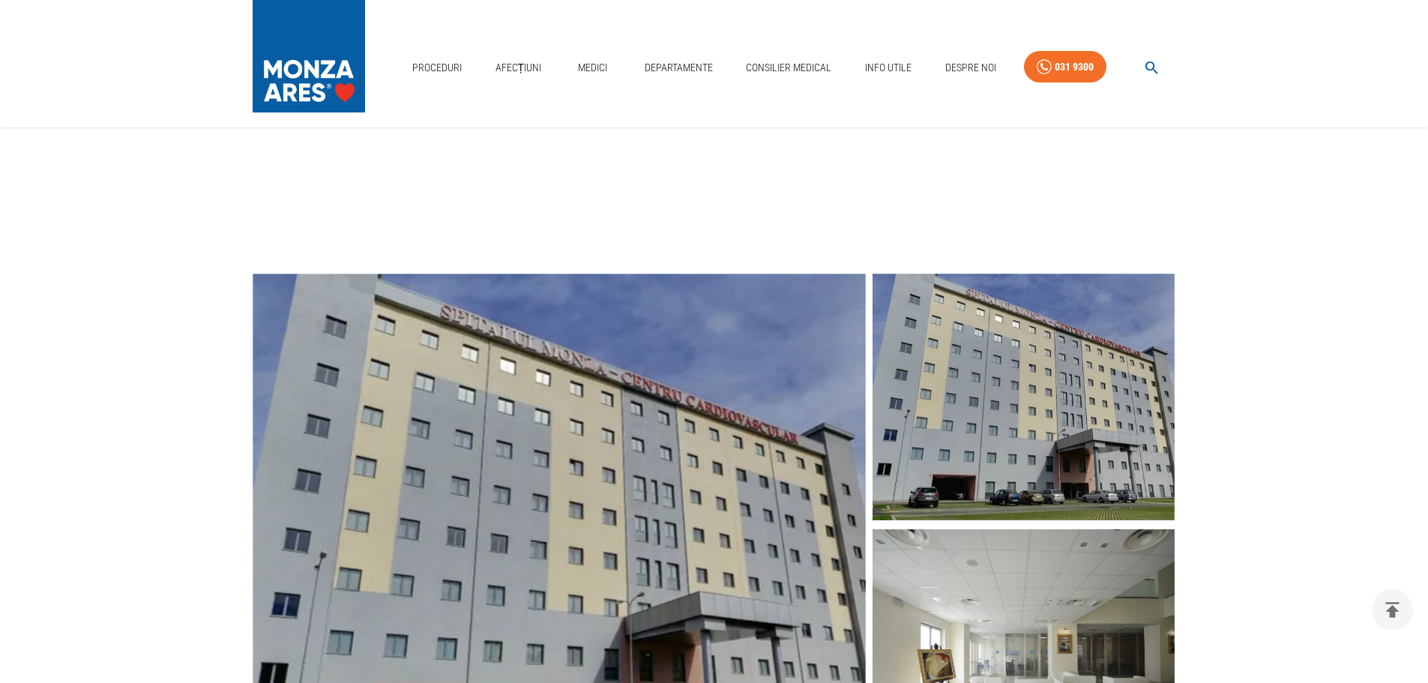
scroll to position [525, 0]
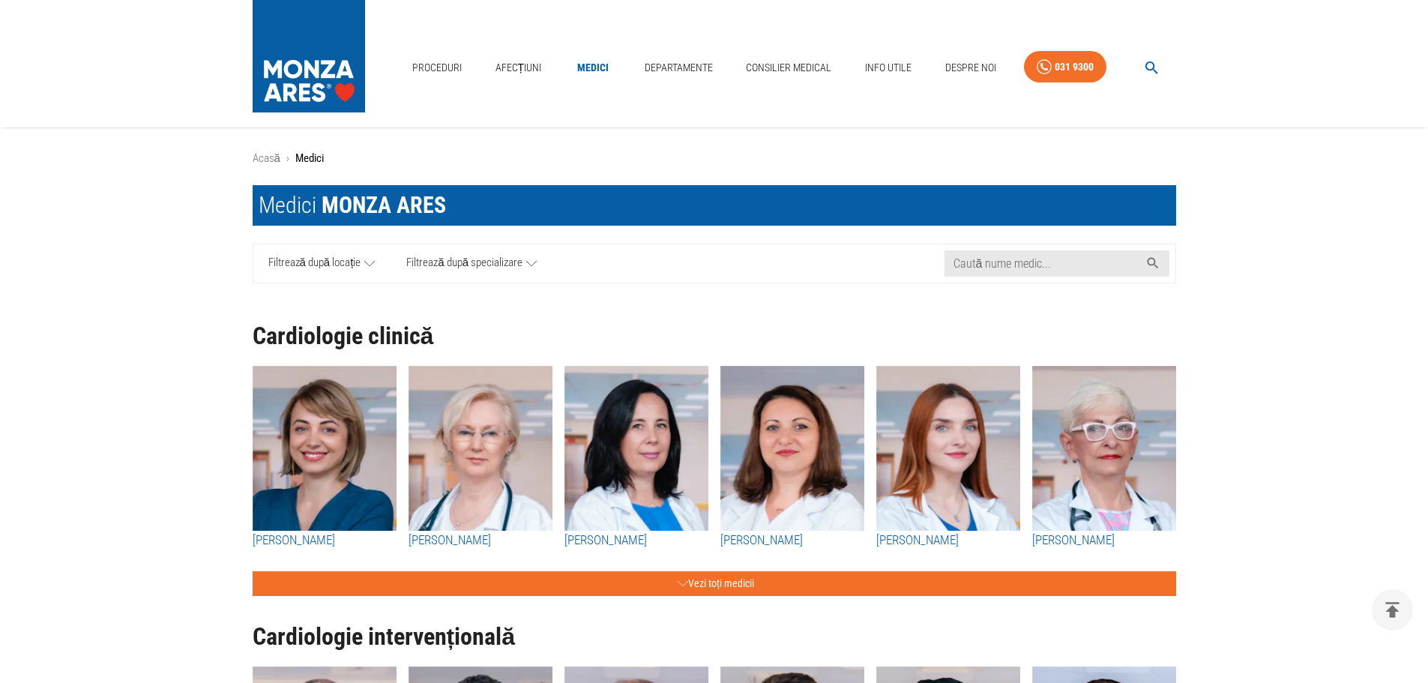
scroll to position [1799, 0]
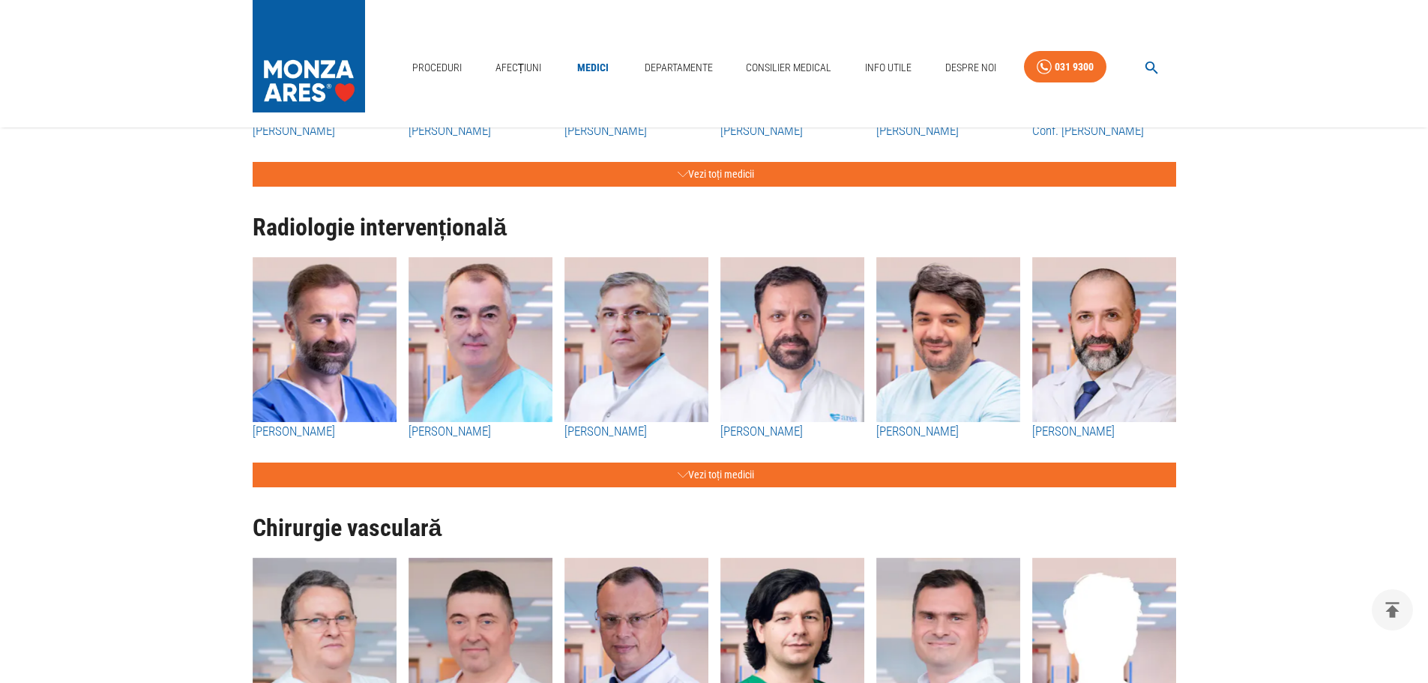
click at [481, 342] on img "button" at bounding box center [481, 339] width 144 height 165
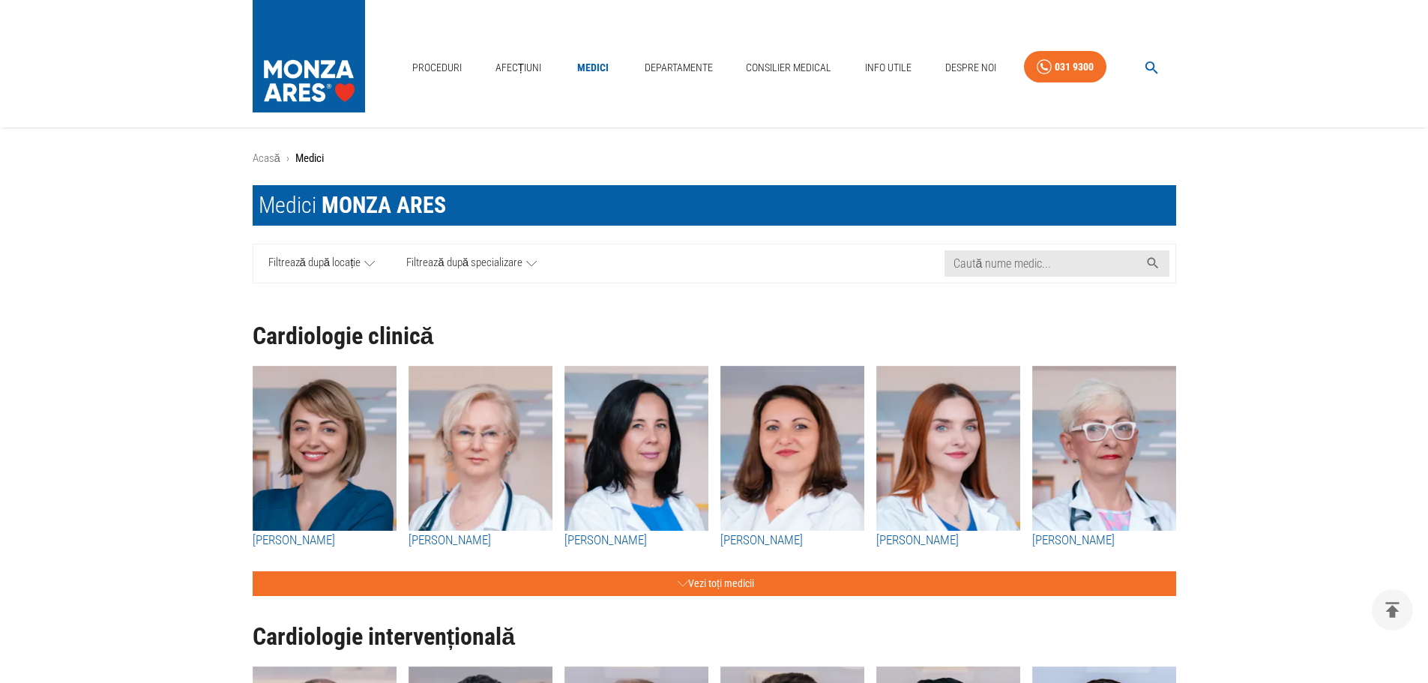
scroll to position [1799, 0]
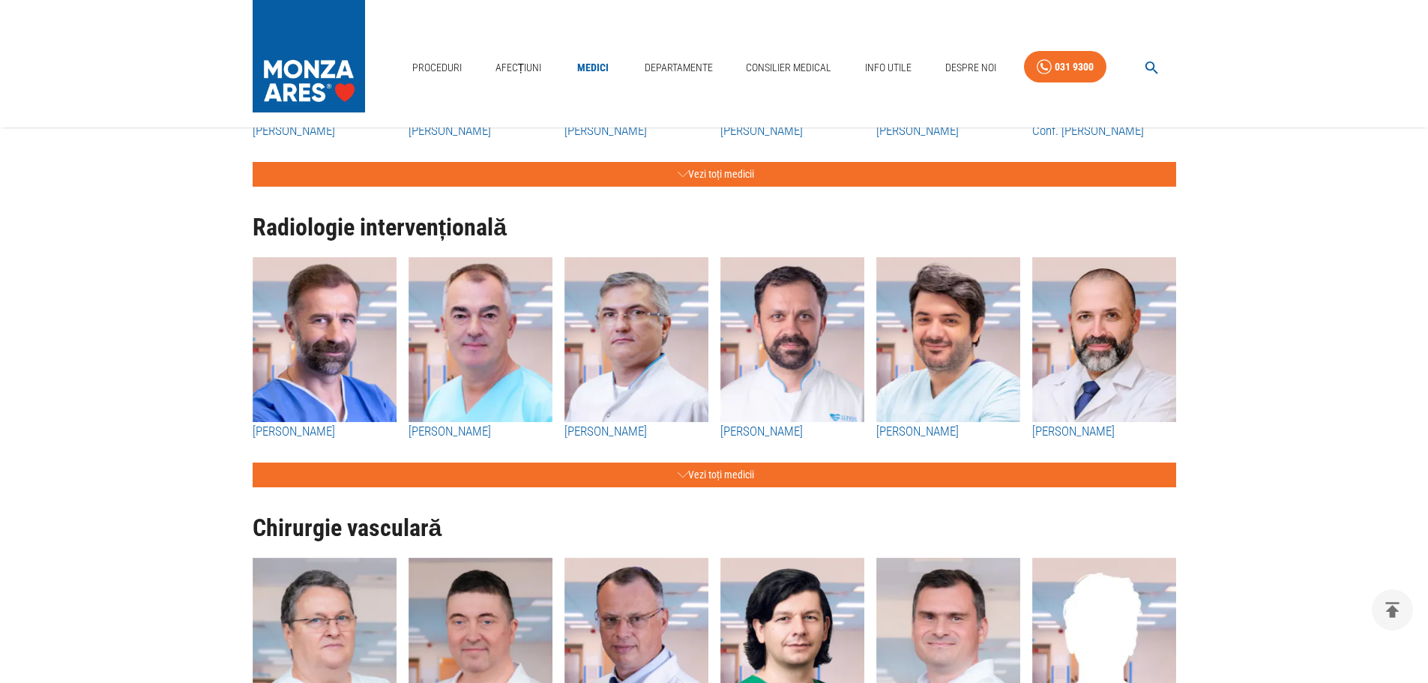
click at [665, 308] on img "button" at bounding box center [637, 339] width 144 height 165
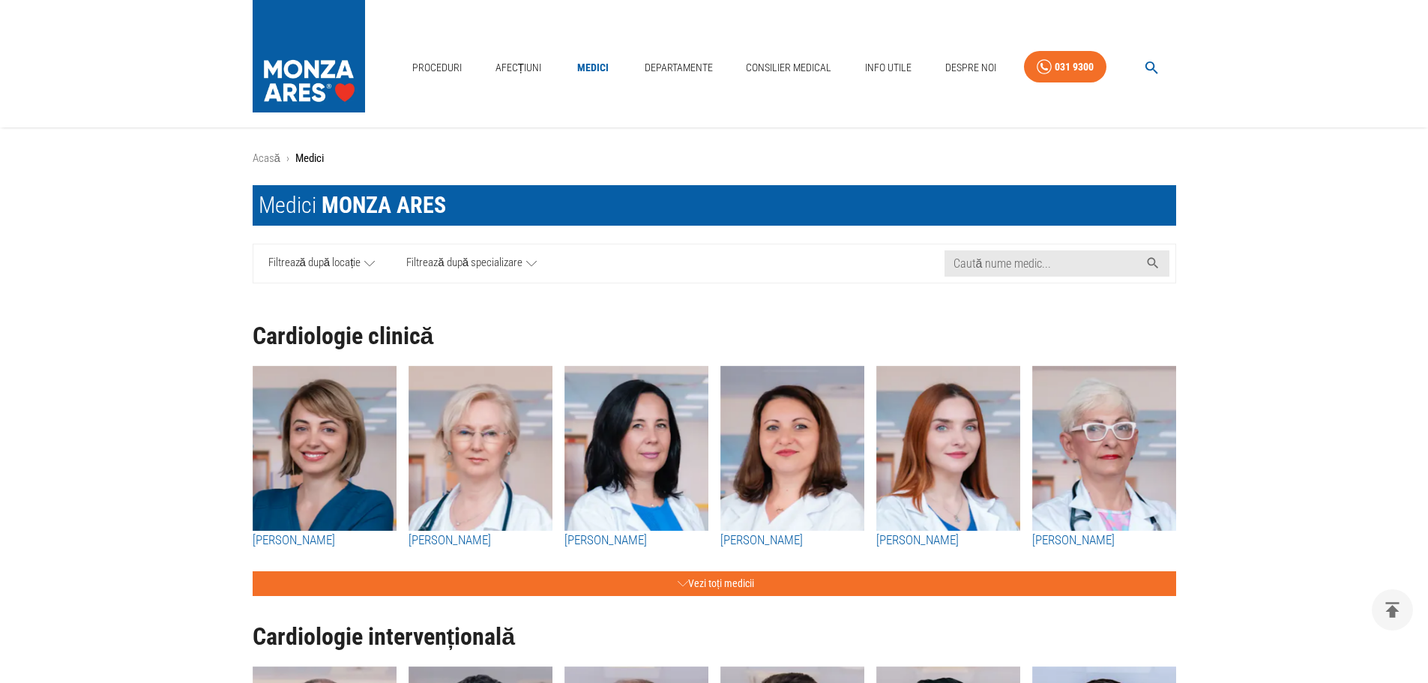
scroll to position [1799, 0]
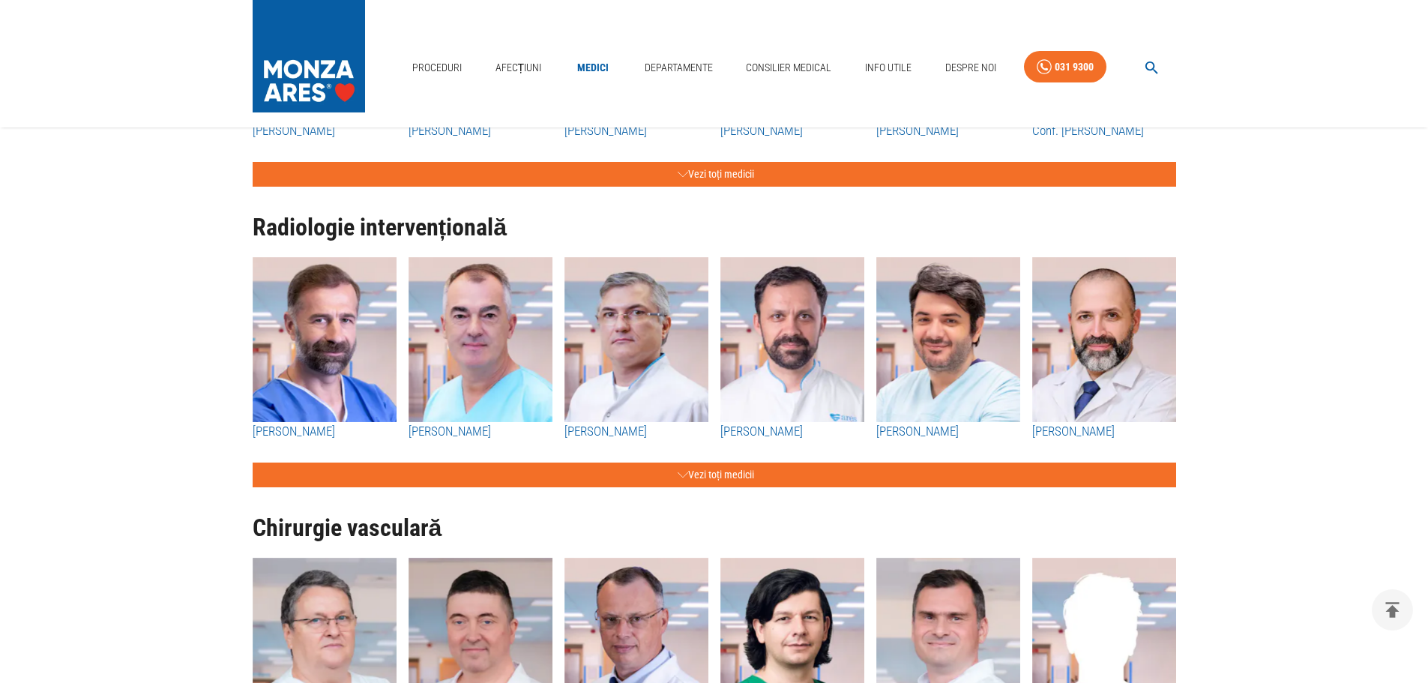
click at [788, 347] on img "button" at bounding box center [793, 339] width 144 height 165
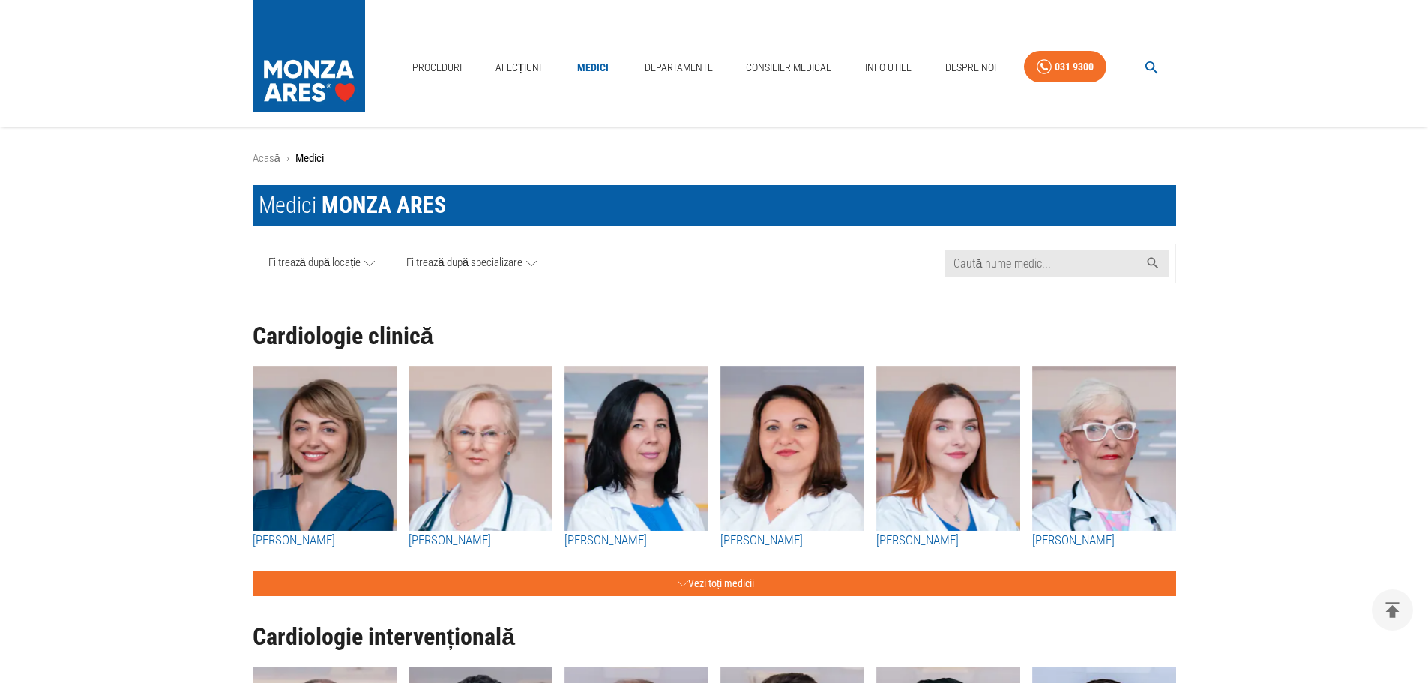
scroll to position [1799, 0]
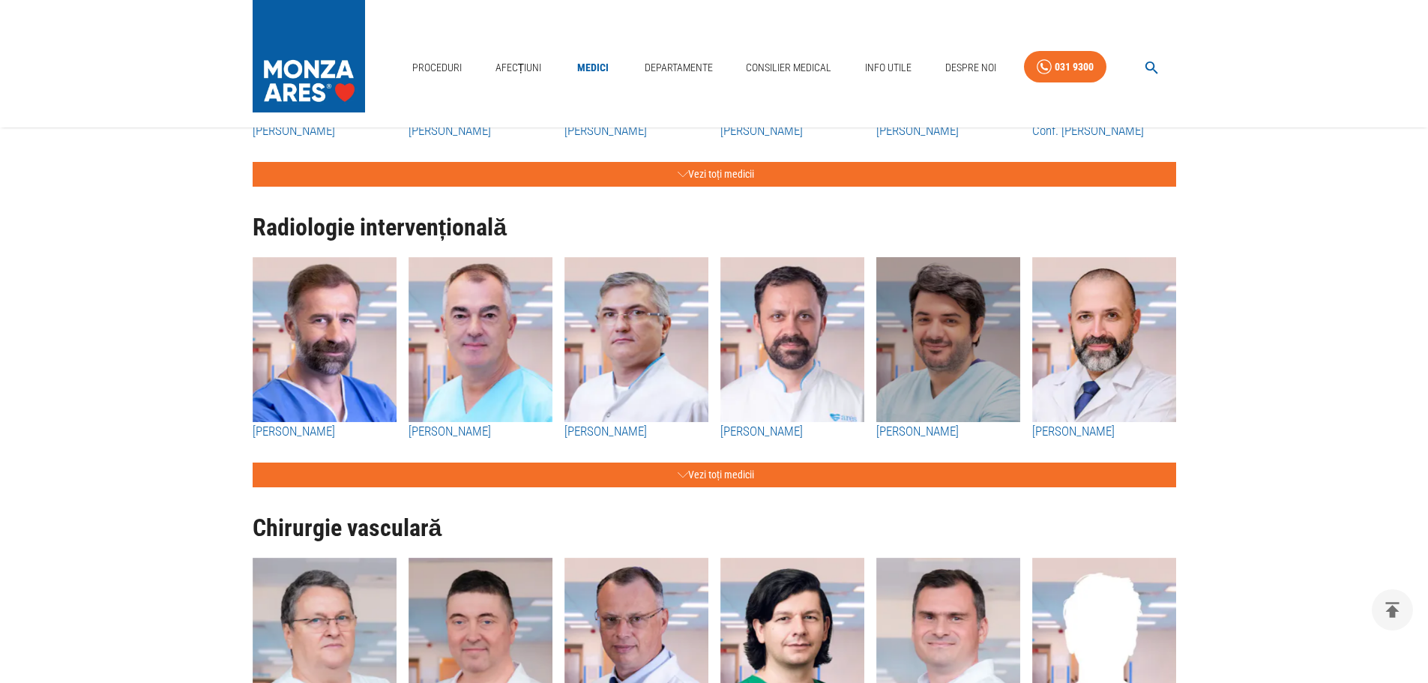
click at [960, 331] on img "button" at bounding box center [948, 339] width 144 height 165
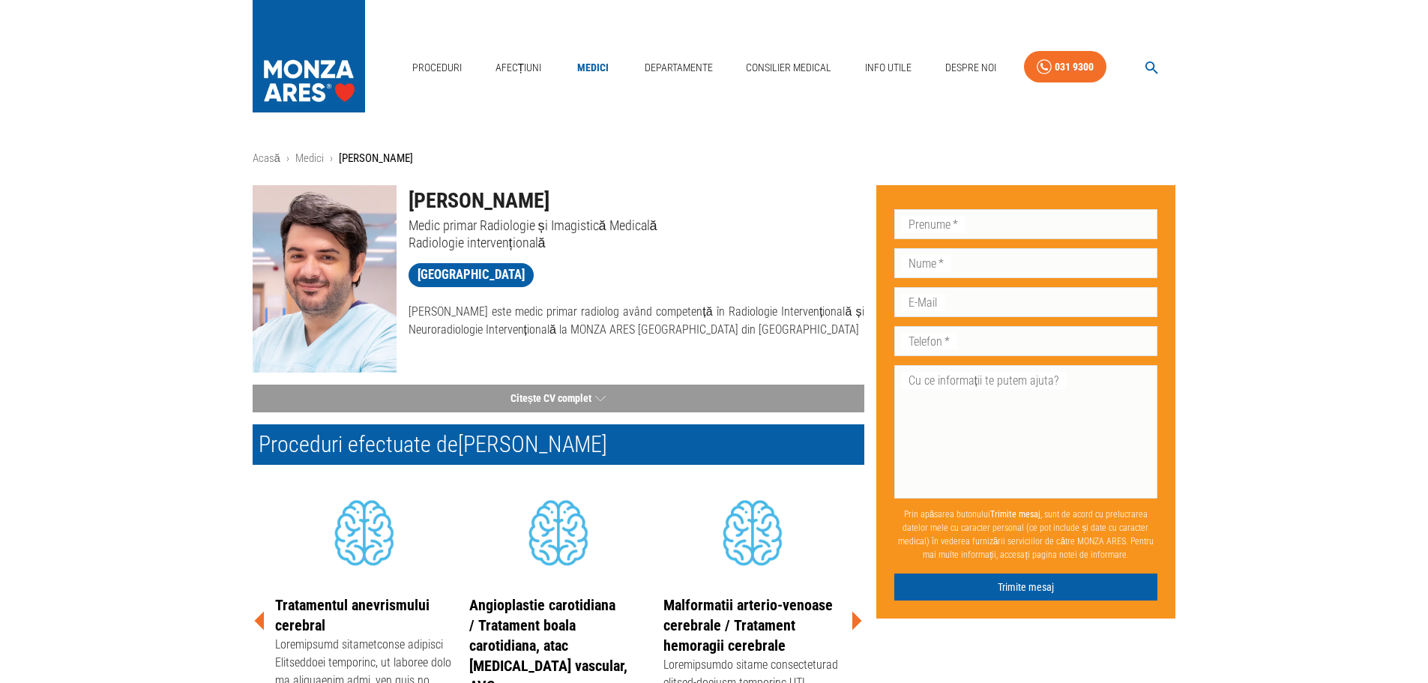
scroll to position [1799, 0]
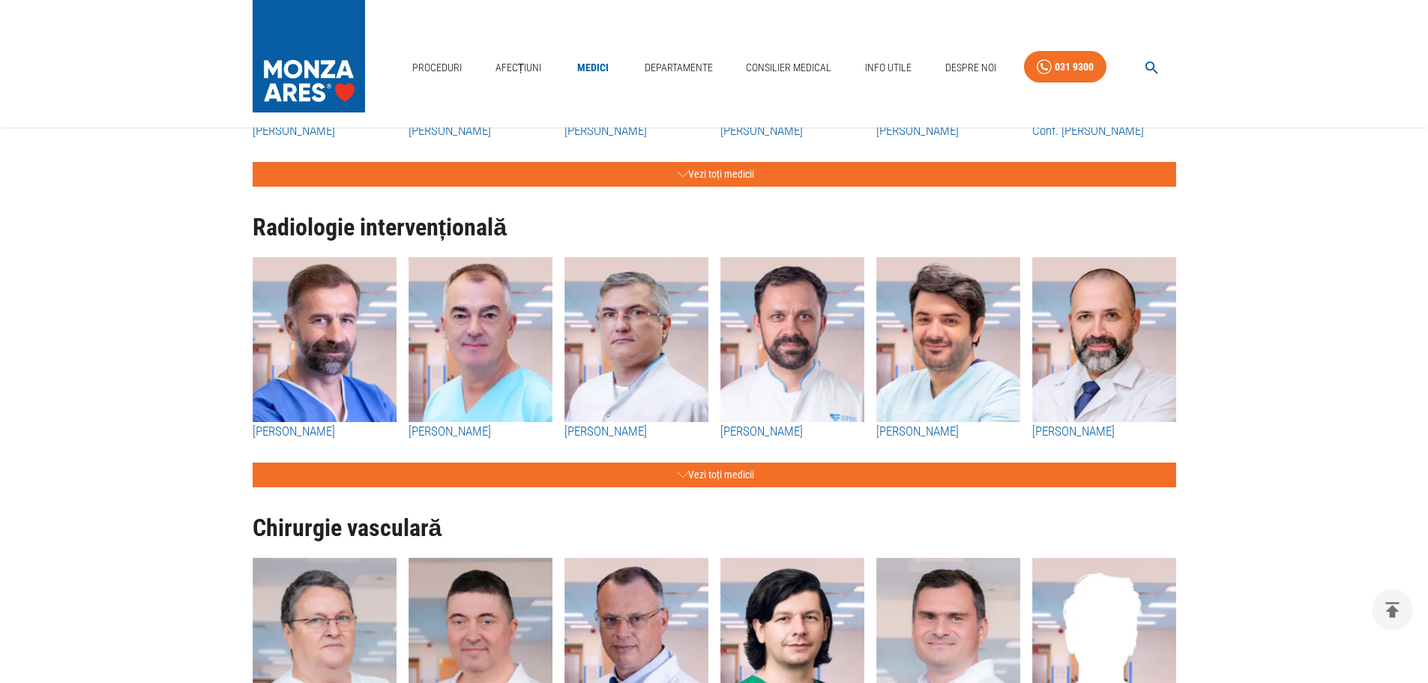
click at [1109, 355] on img "button" at bounding box center [1104, 339] width 144 height 165
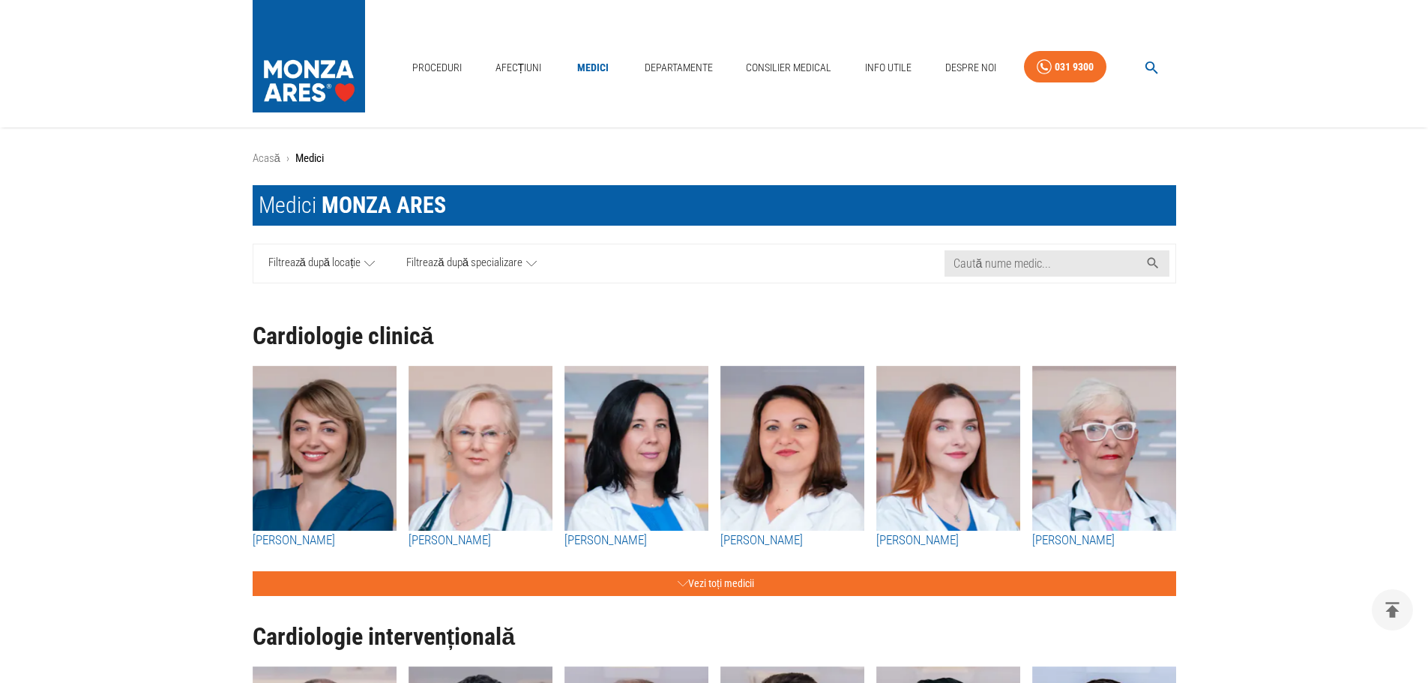
scroll to position [1799, 0]
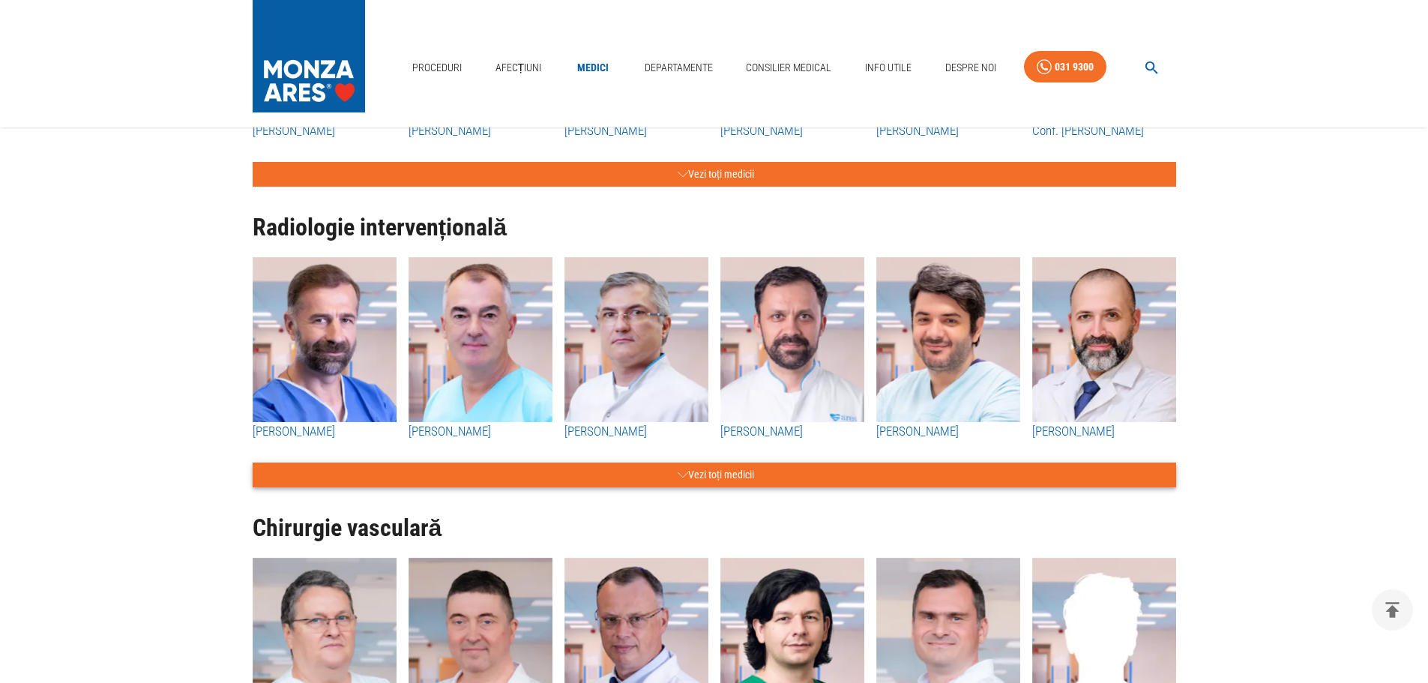
click at [714, 477] on button "Vezi toți medicii" at bounding box center [715, 475] width 924 height 25
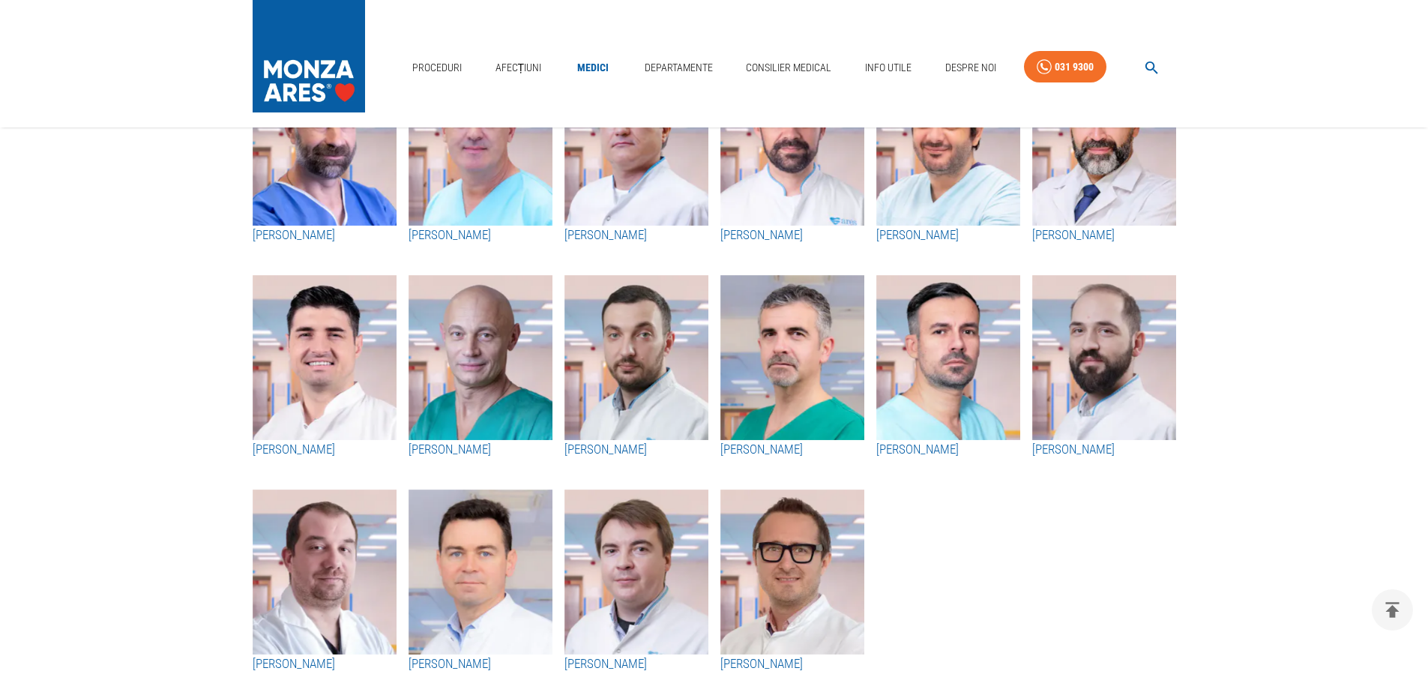
scroll to position [2024, 0]
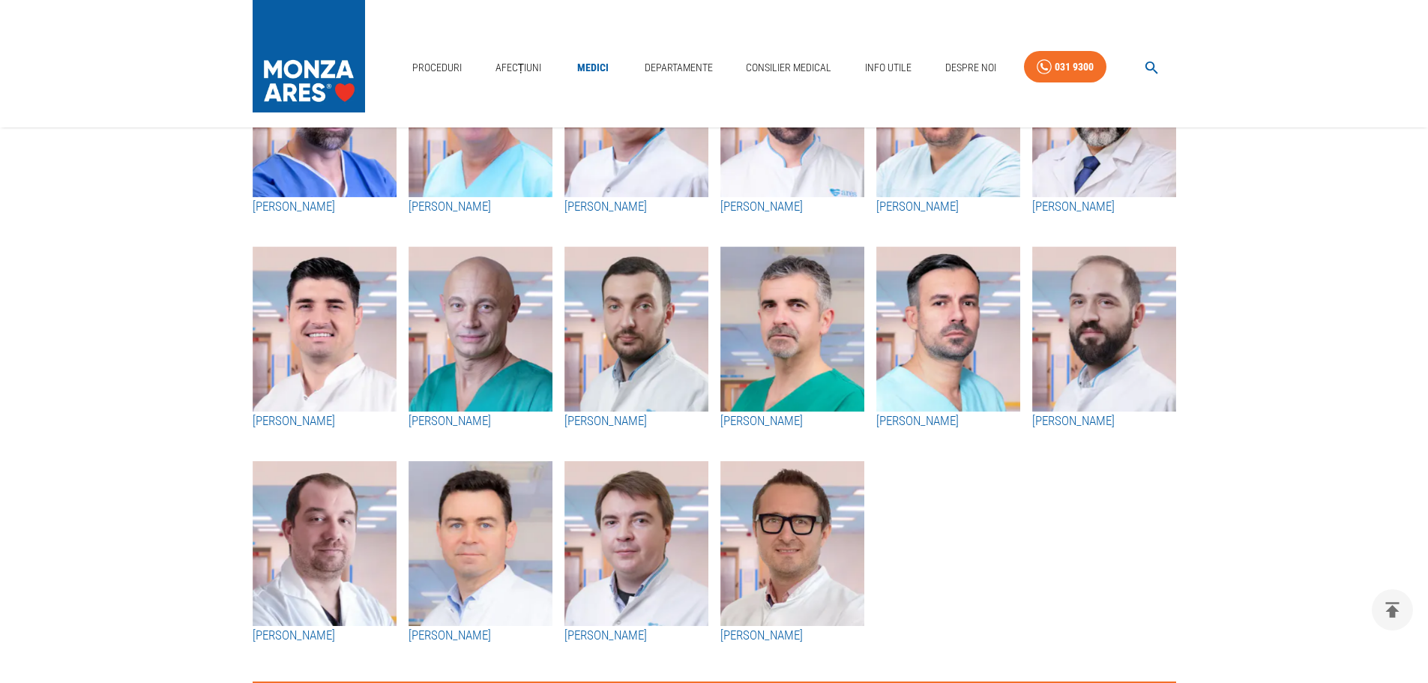
click at [804, 547] on img "button" at bounding box center [793, 543] width 144 height 165
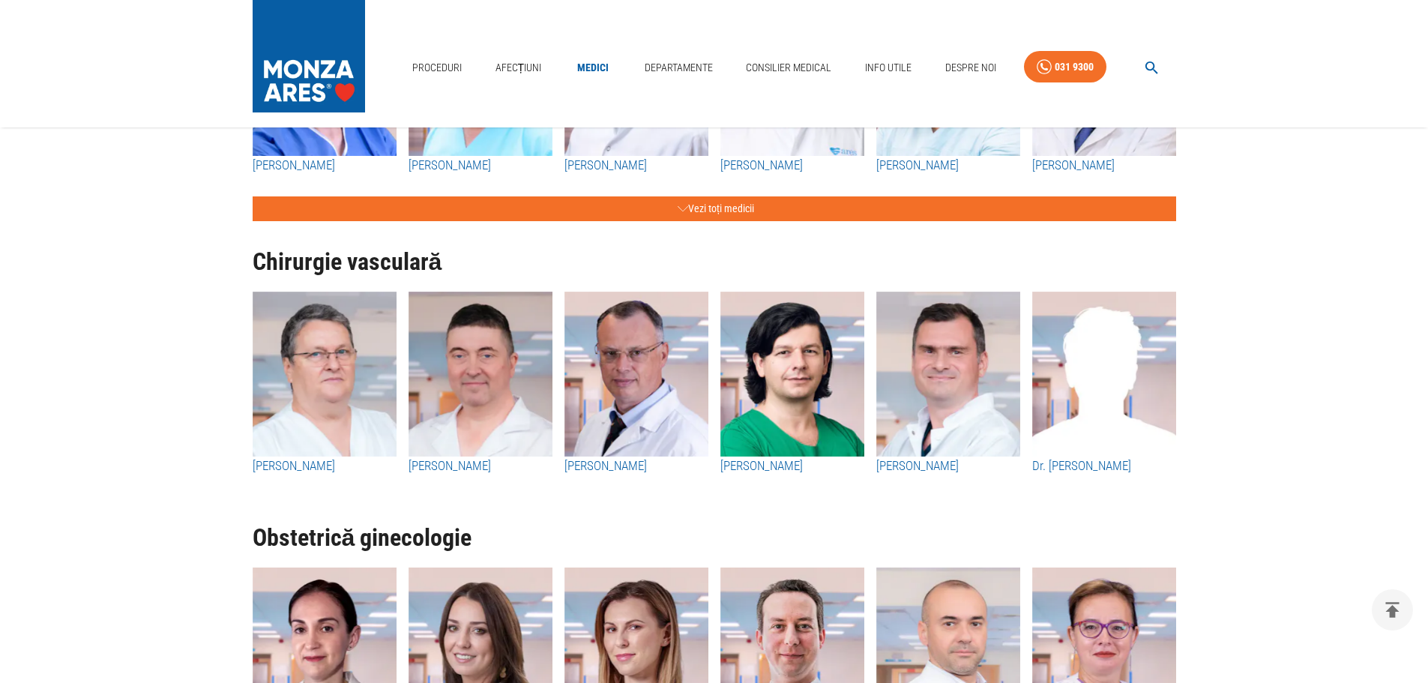
scroll to position [2099, 0]
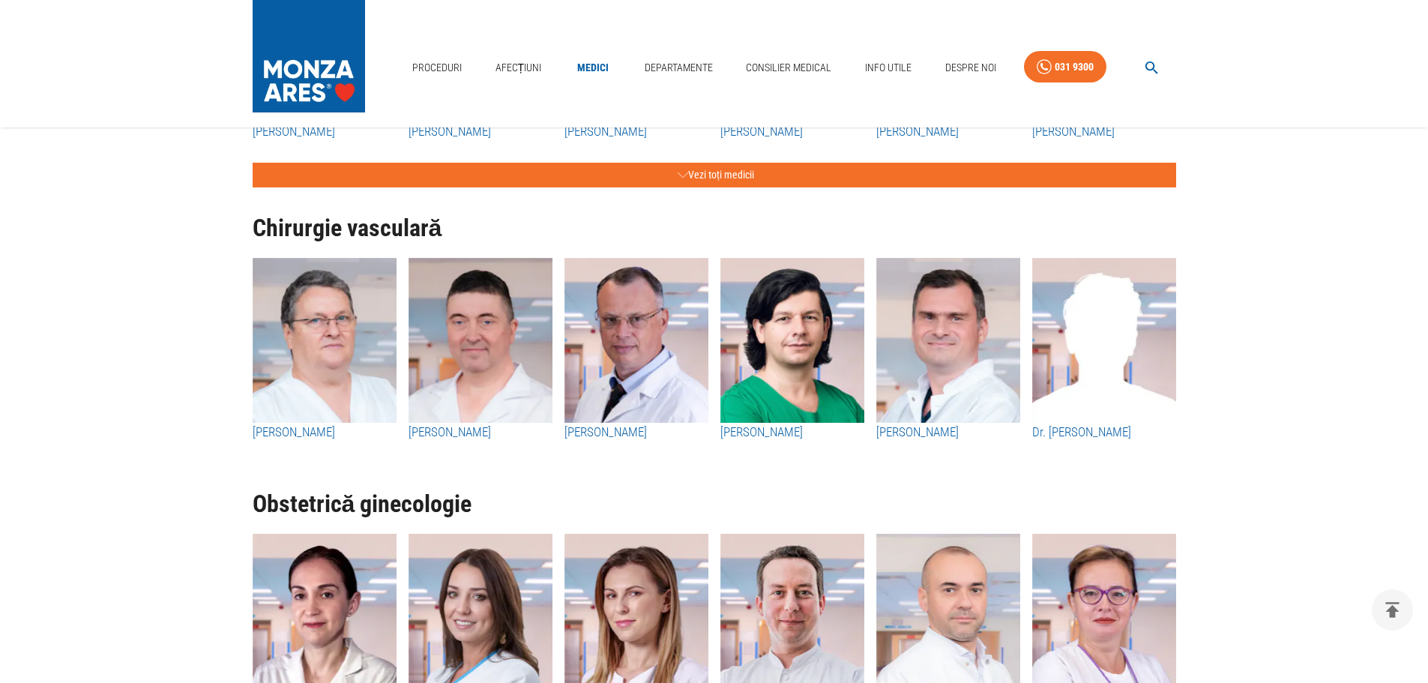
click at [637, 340] on img "button" at bounding box center [637, 340] width 144 height 165
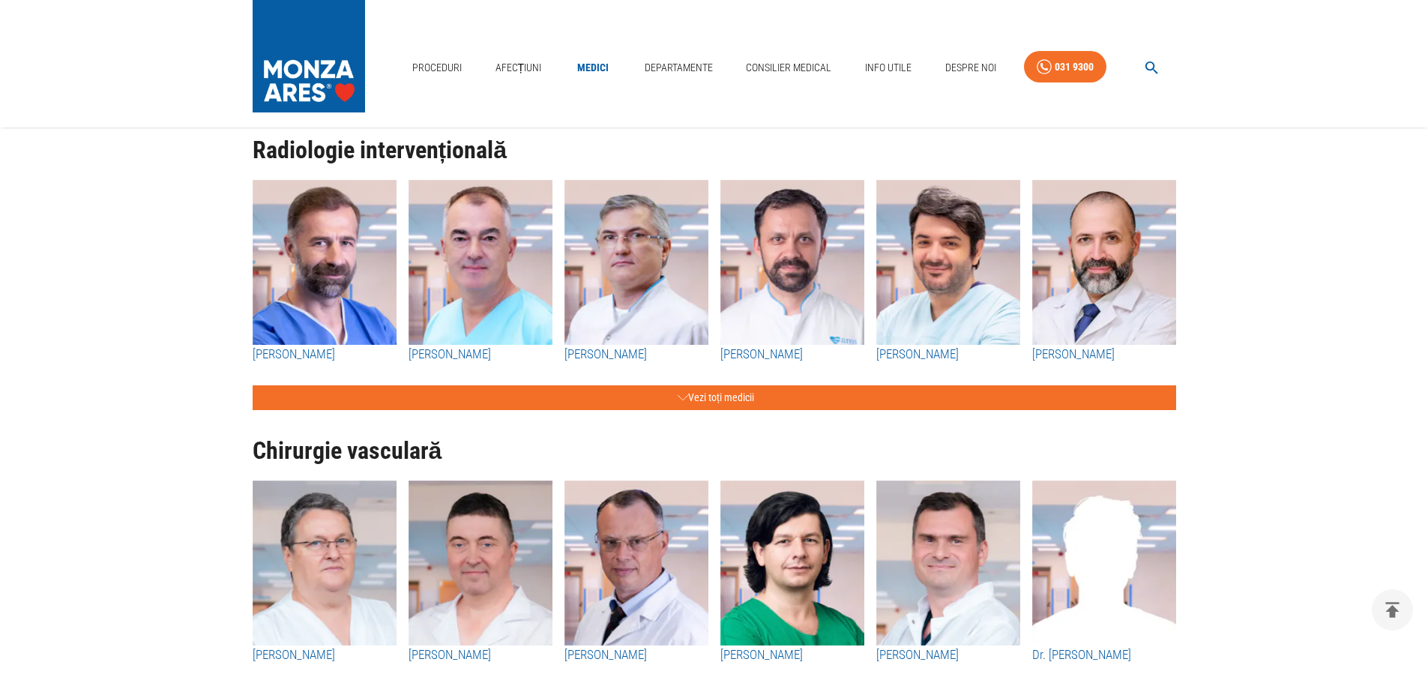
scroll to position [1874, 0]
